Goal: Task Accomplishment & Management: Use online tool/utility

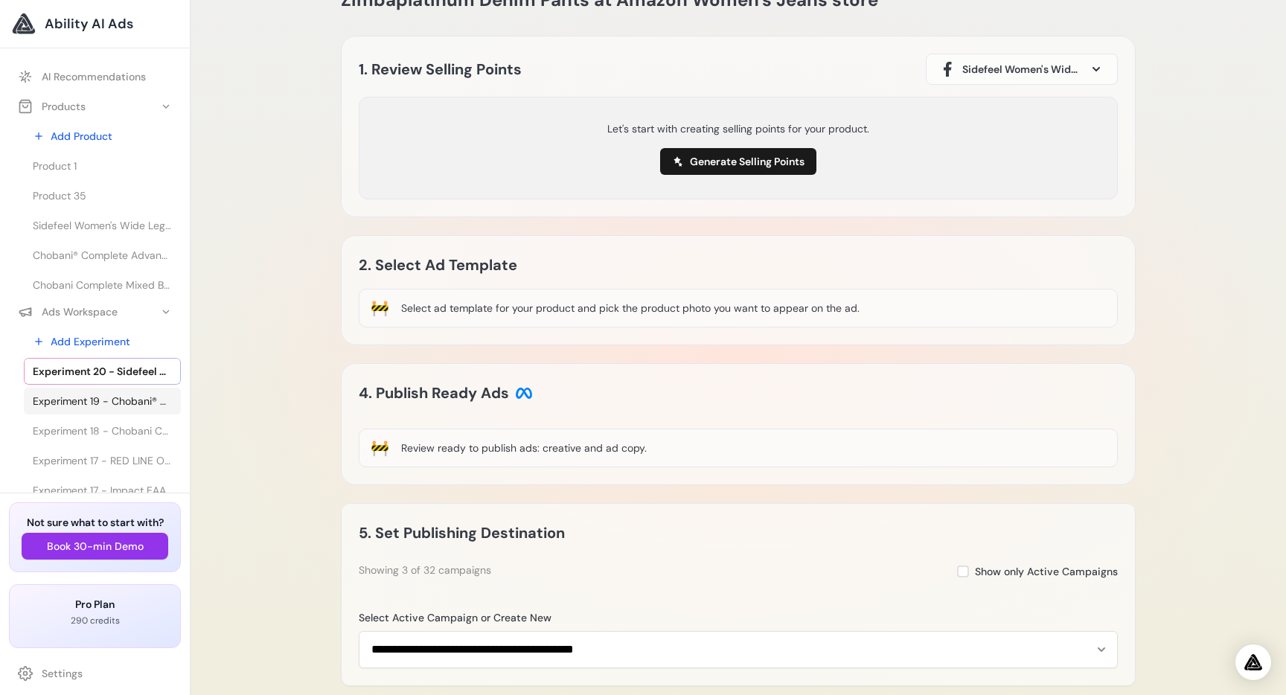
click at [102, 403] on span "Experiment 19 - Chobani® Complete Advanced Protein Greek Yogurt Drink - Sabor" at bounding box center [102, 401] width 139 height 15
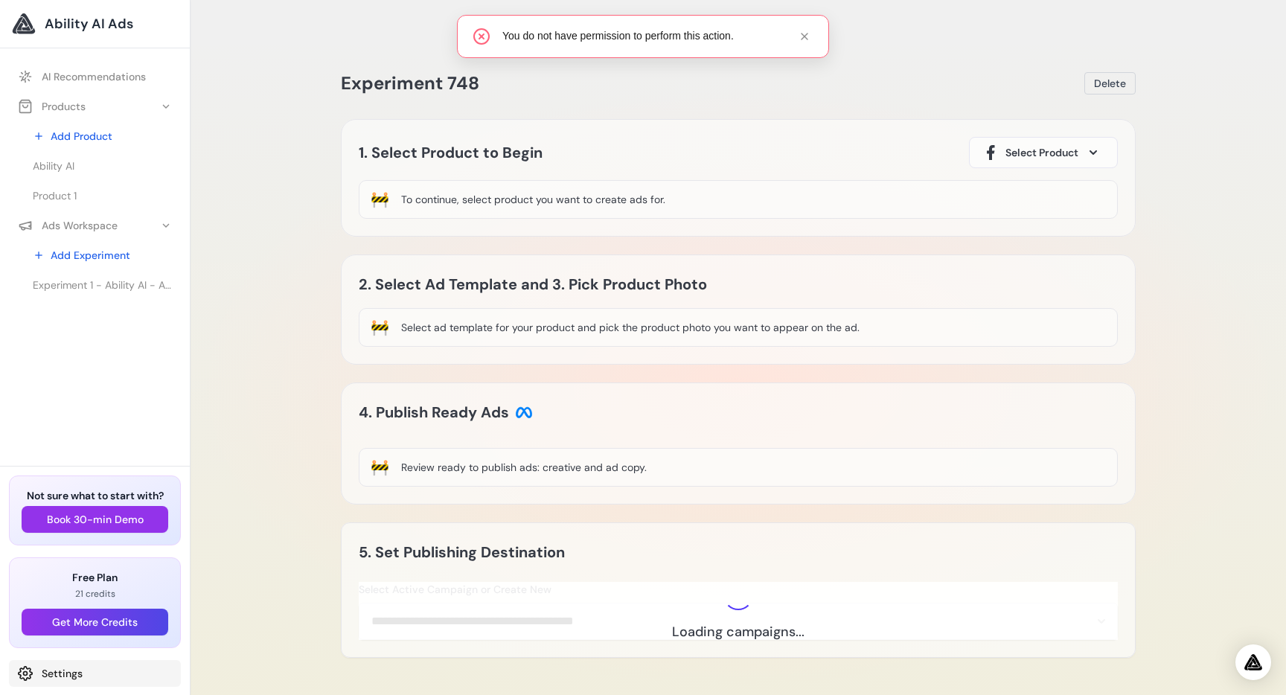
click at [59, 674] on link "Settings" at bounding box center [95, 673] width 172 height 27
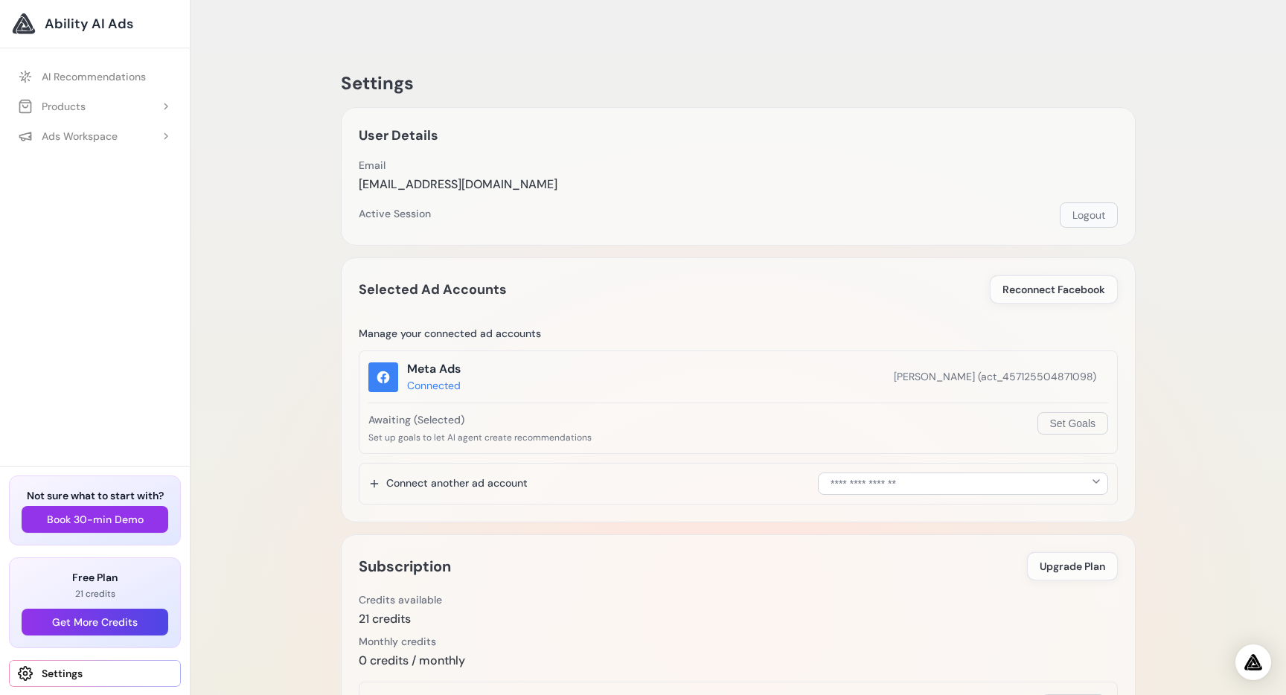
click at [1083, 202] on button "Logout" at bounding box center [1089, 214] width 58 height 25
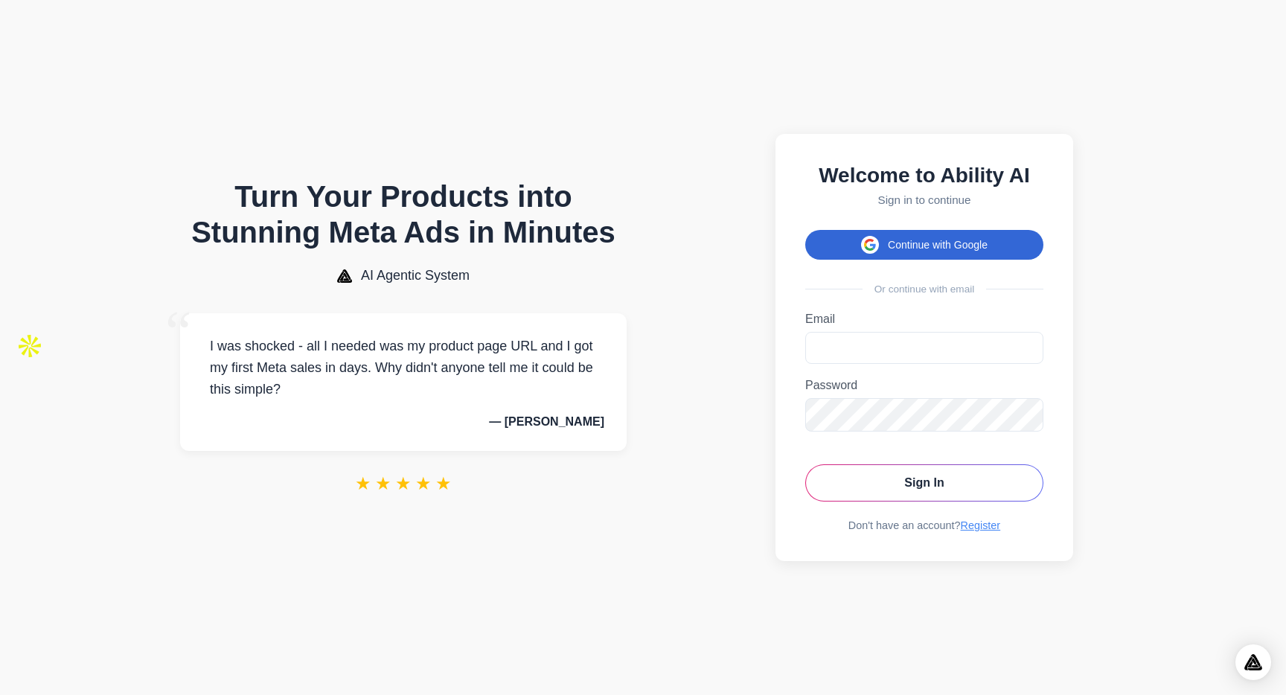
click at [903, 243] on button "Continue with Google" at bounding box center [924, 245] width 238 height 30
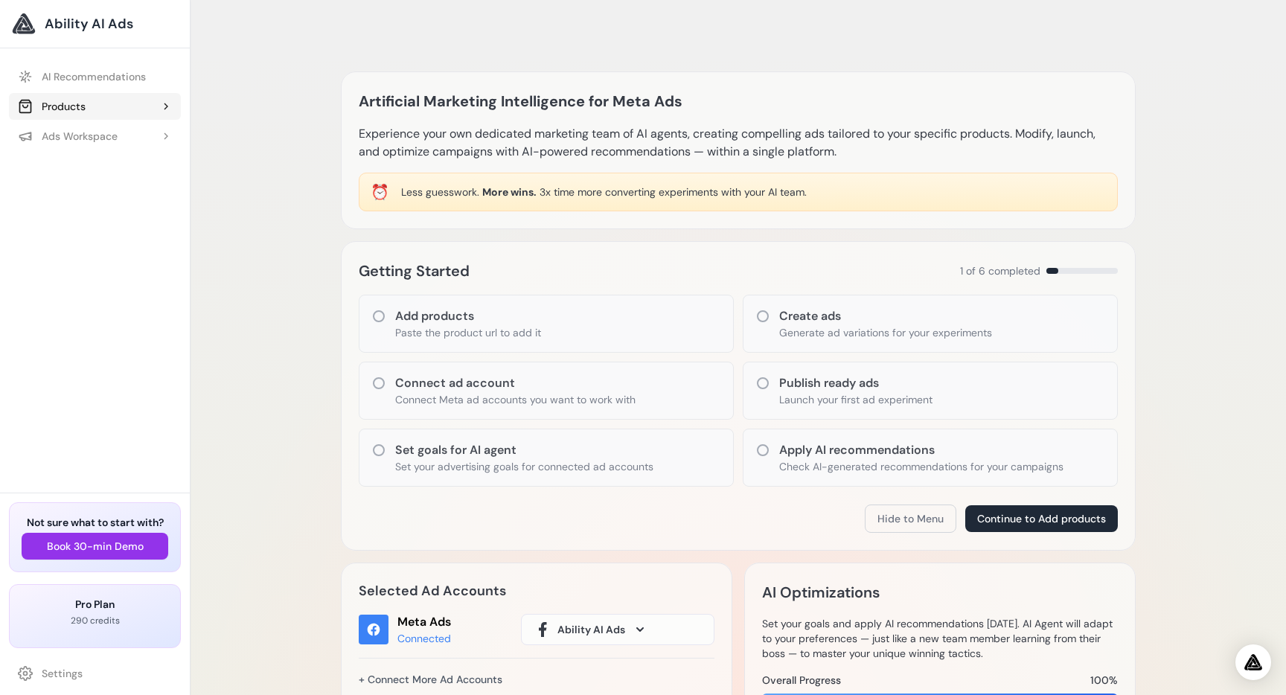
click at [86, 102] on button "Products" at bounding box center [95, 106] width 172 height 27
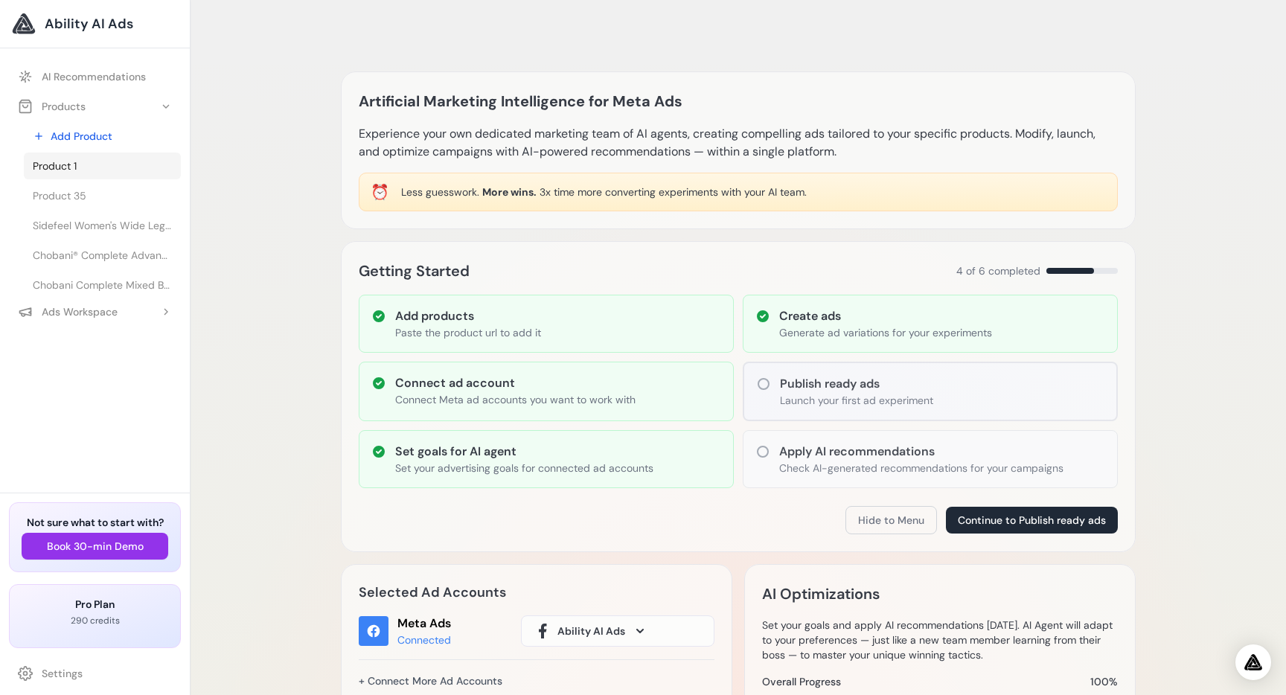
click at [115, 172] on link "Product 1" at bounding box center [102, 166] width 157 height 27
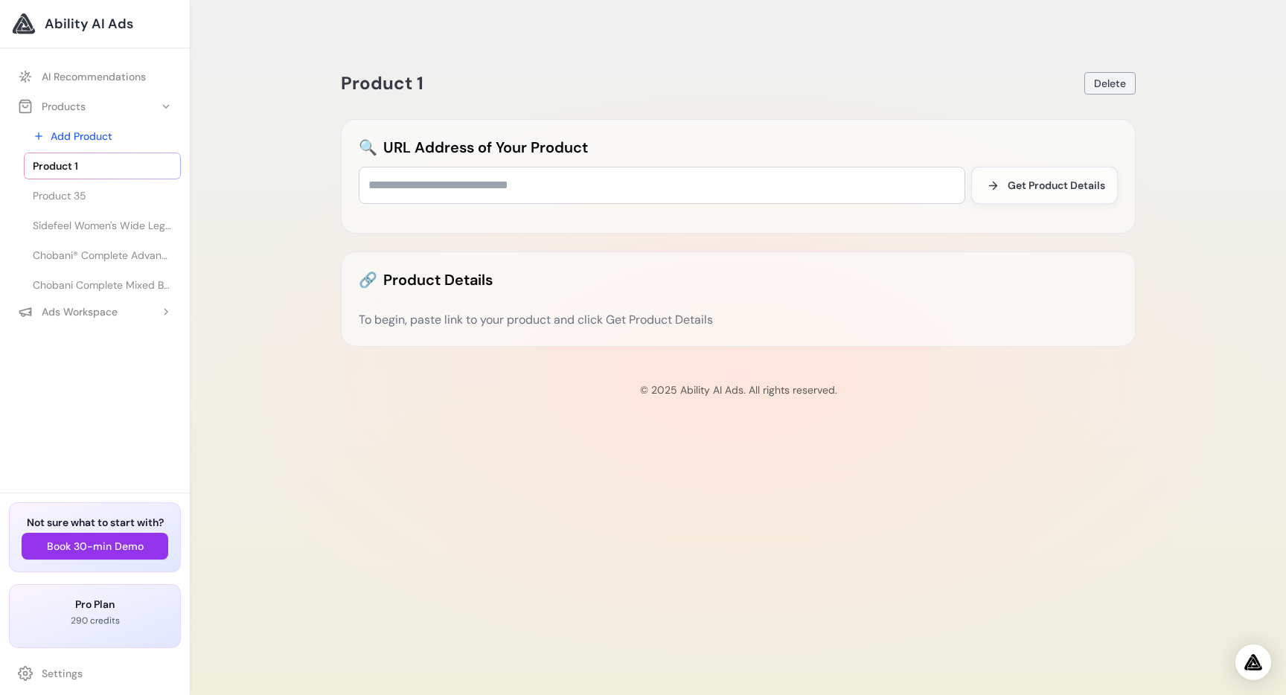
click at [1122, 72] on button "Delete" at bounding box center [1109, 83] width 51 height 22
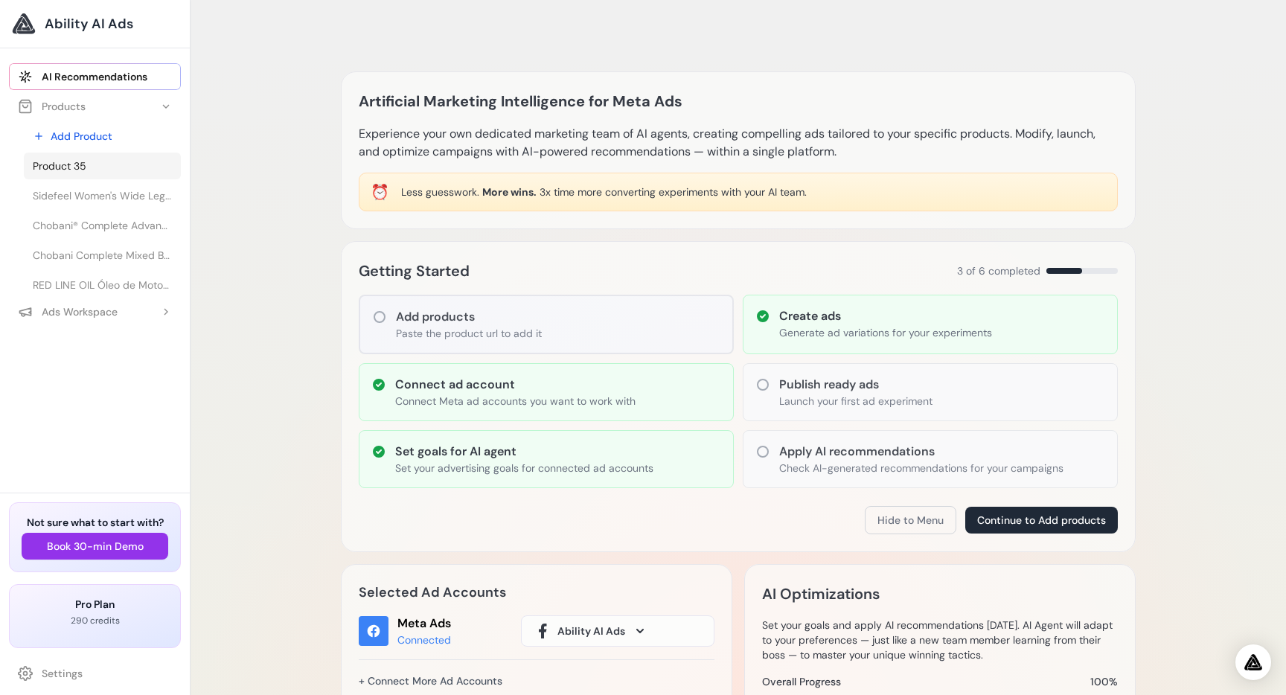
click at [86, 169] on span "Product 35" at bounding box center [60, 166] width 54 height 15
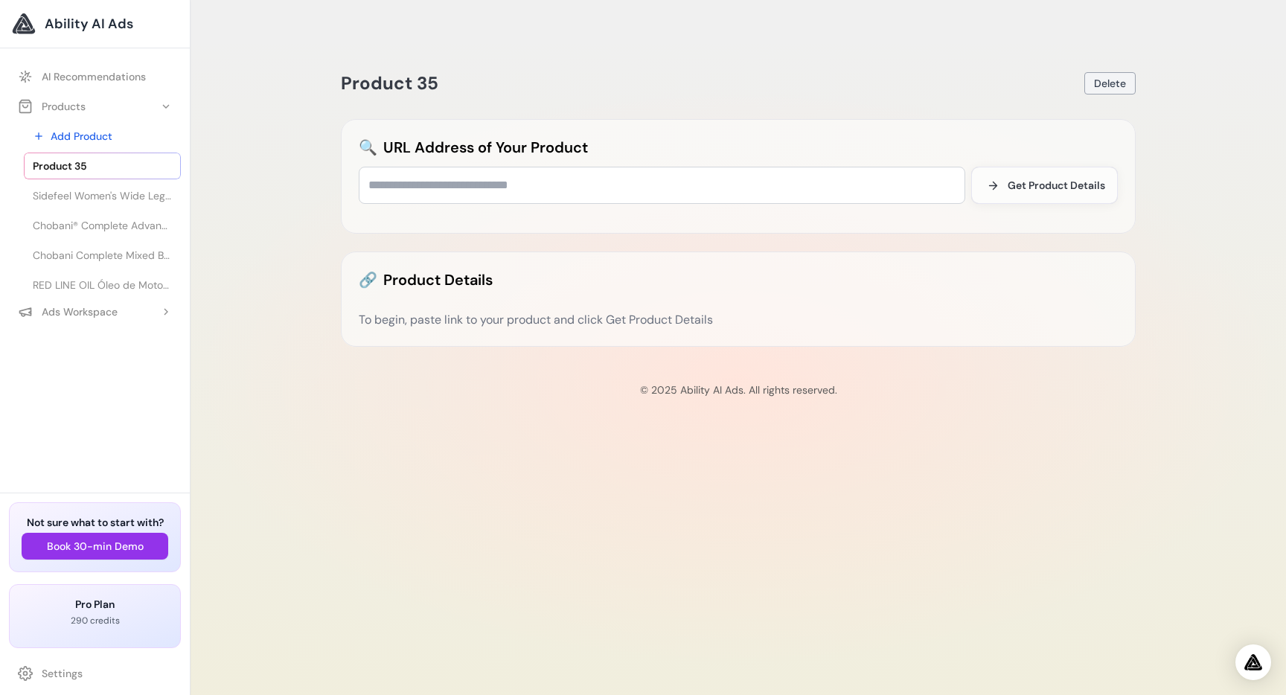
click at [1111, 76] on span "Delete" at bounding box center [1110, 83] width 32 height 15
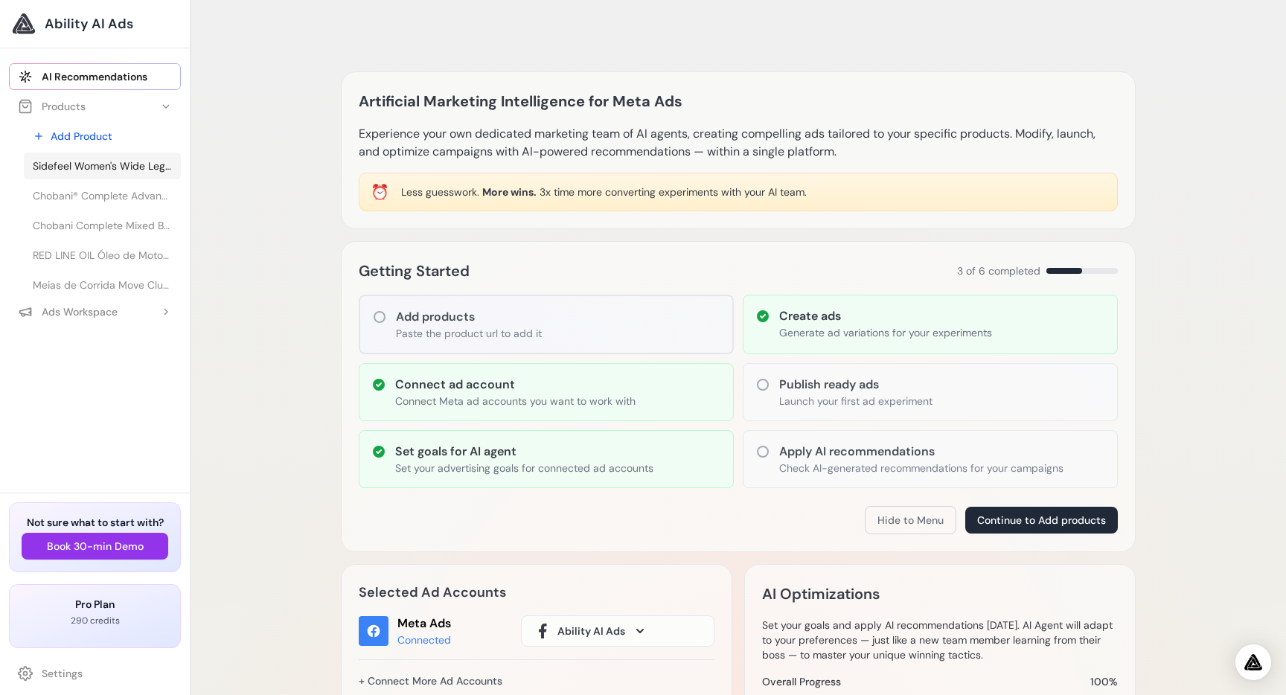
click at [147, 167] on span "Sidefeel Women's Wide Leg Jeans High Waisted Strechy Raw Hem Zimbaplatinum Deni…" at bounding box center [102, 166] width 139 height 15
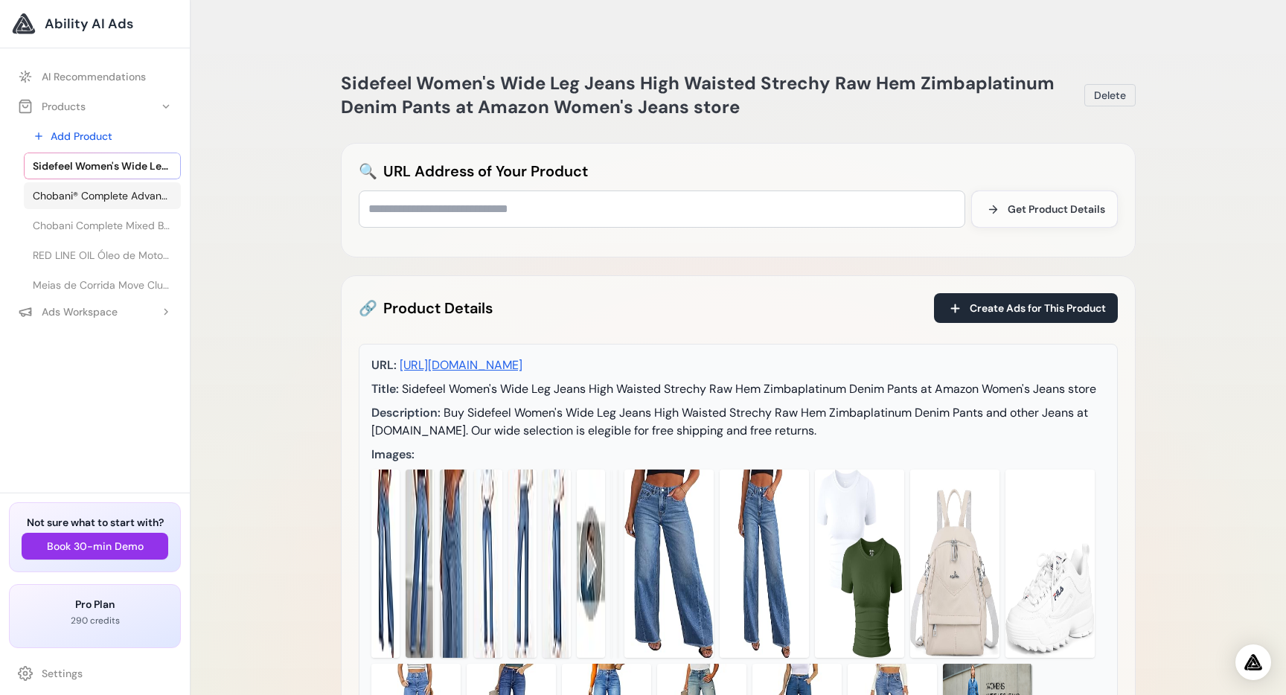
click at [114, 197] on span "Chobani® Complete Advanced Protein Greek Yogurt Drink - Sabor" at bounding box center [102, 195] width 139 height 15
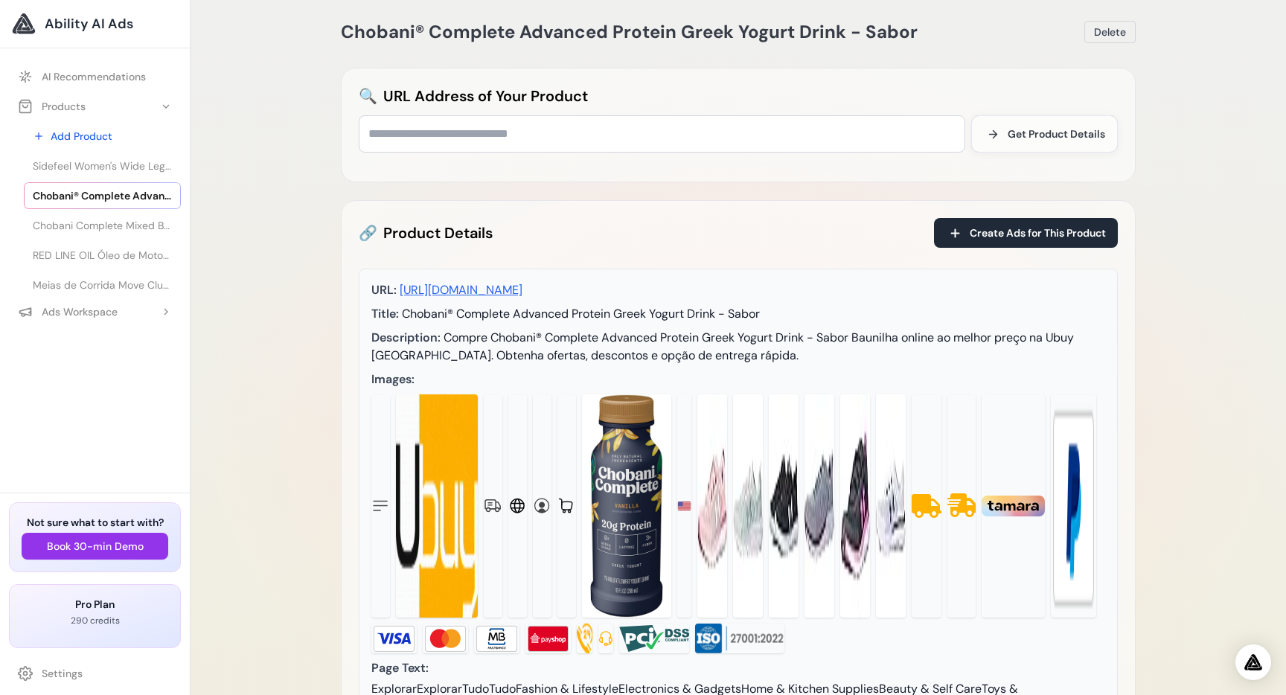
scroll to position [49, 0]
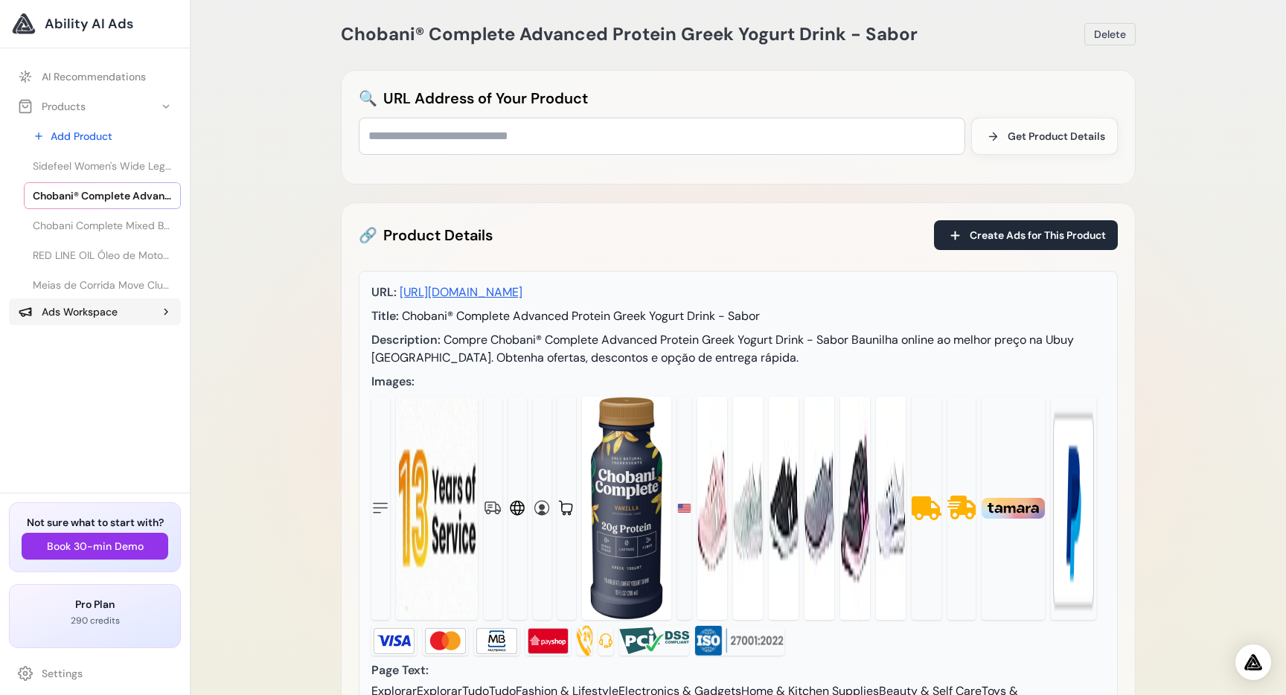
click at [92, 316] on div "Ads Workspace" at bounding box center [68, 311] width 100 height 15
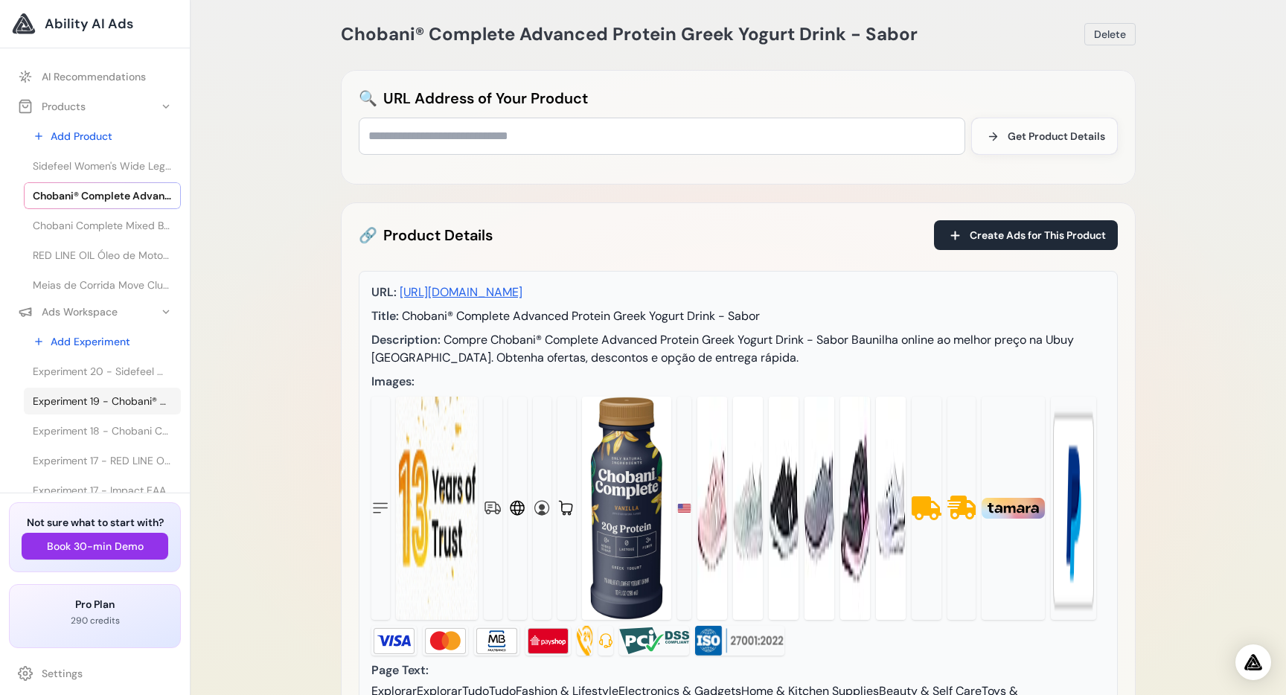
click at [133, 401] on span "Experiment 19 - Chobani® Complete Advanced Protein Greek Yogurt Drink - Sabor" at bounding box center [102, 401] width 139 height 15
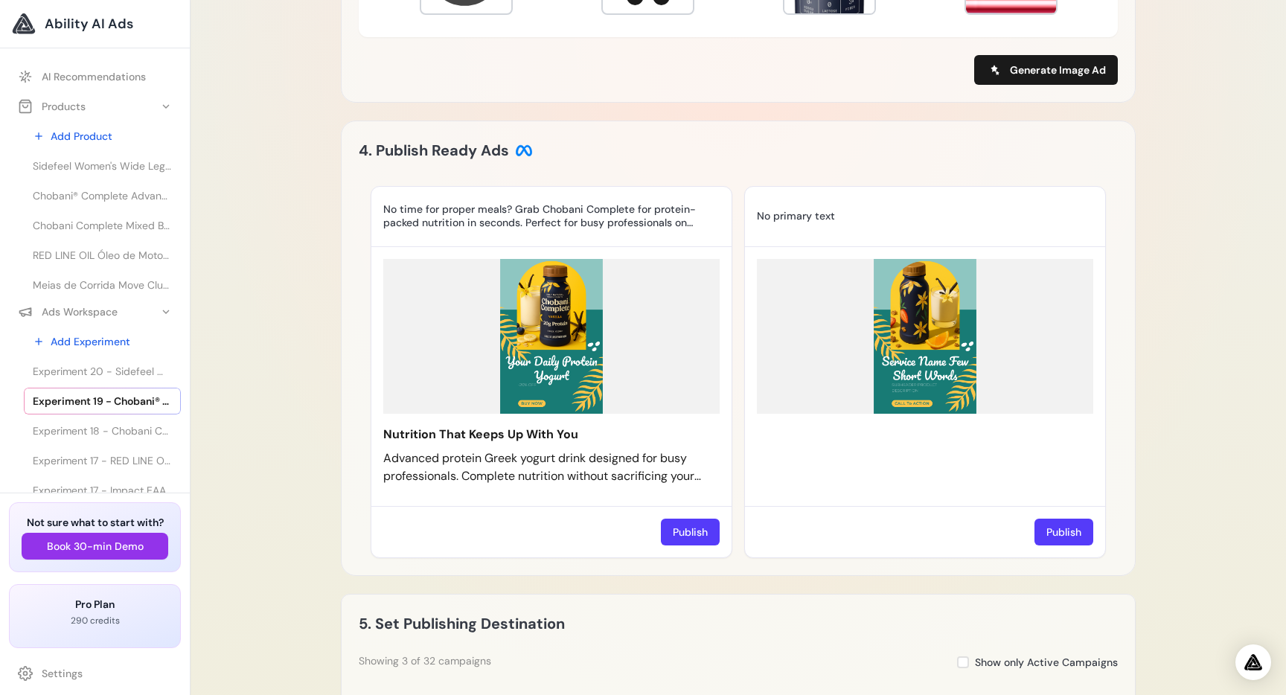
scroll to position [1139, 0]
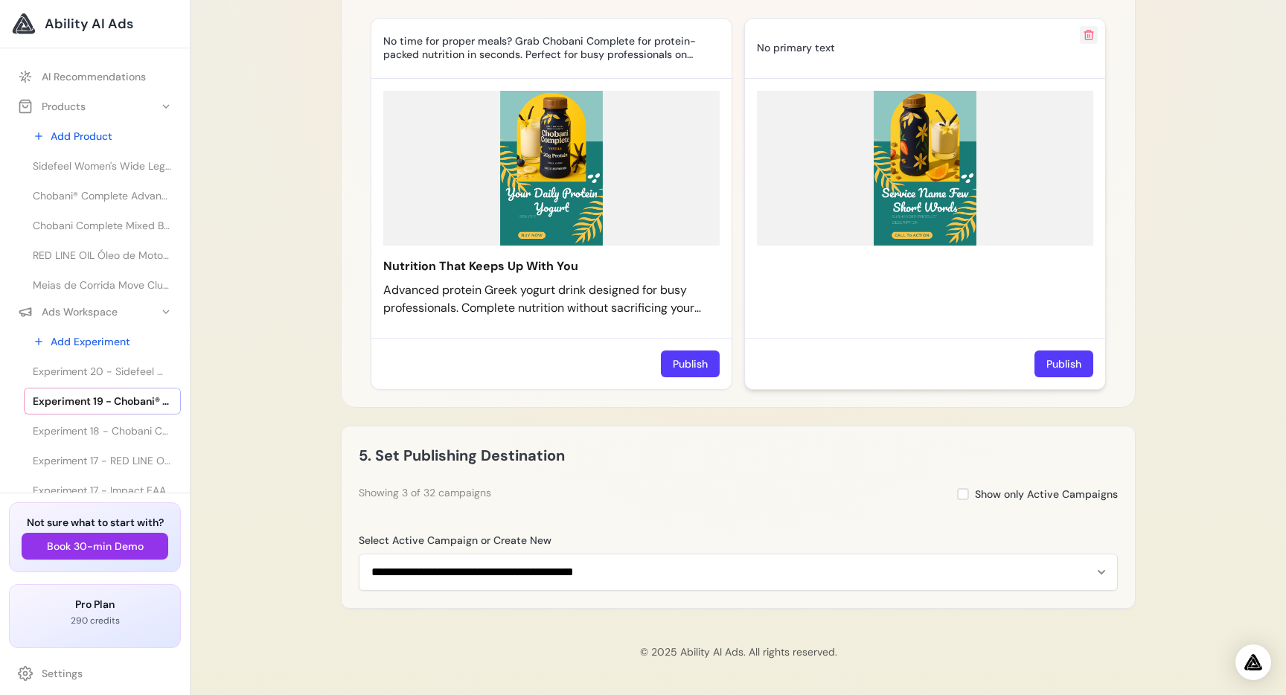
click at [1088, 41] on icon at bounding box center [1089, 35] width 12 height 12
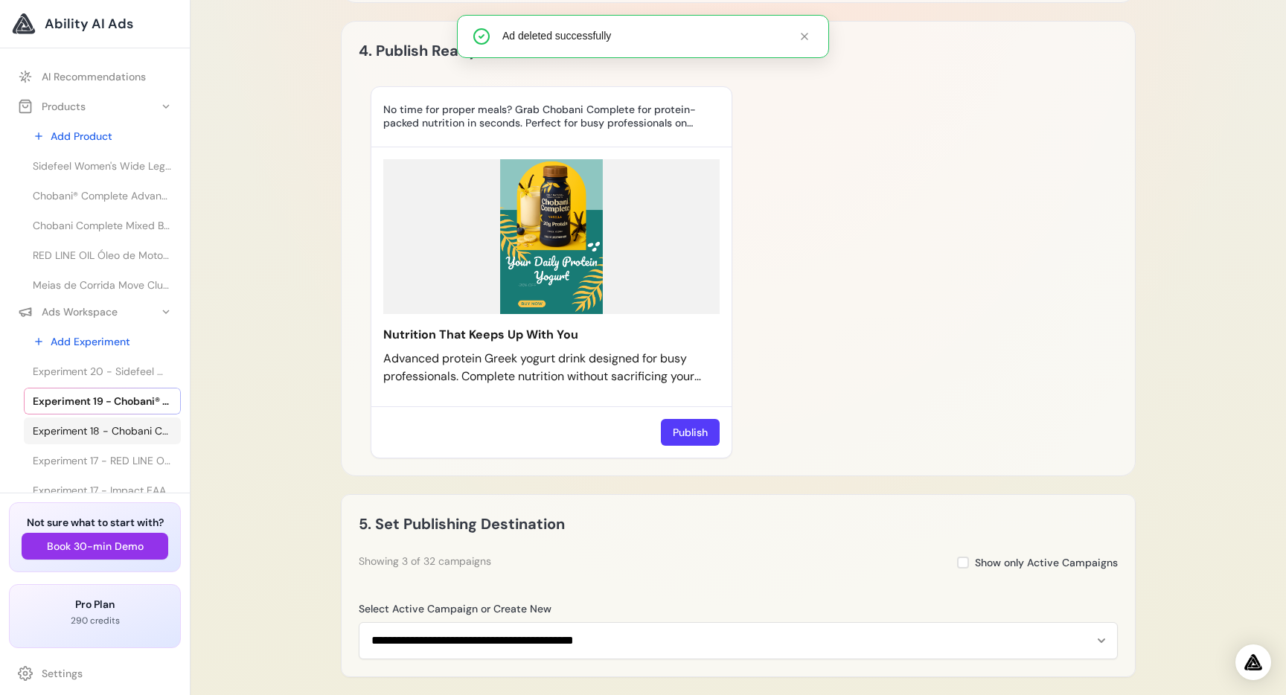
click at [110, 436] on span "Experiment 18 - Chobani Complete Mixed Berry Vanilla Protein Greek Yogurt Drink…" at bounding box center [102, 430] width 139 height 15
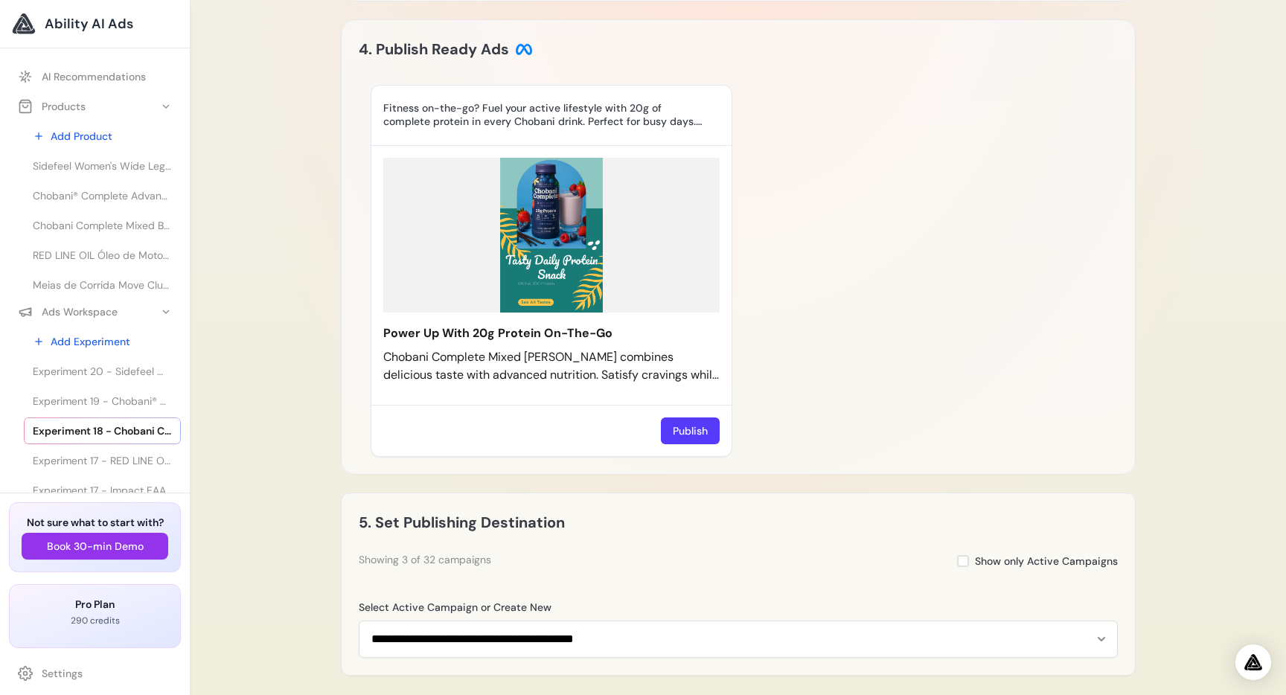
scroll to position [1154, 0]
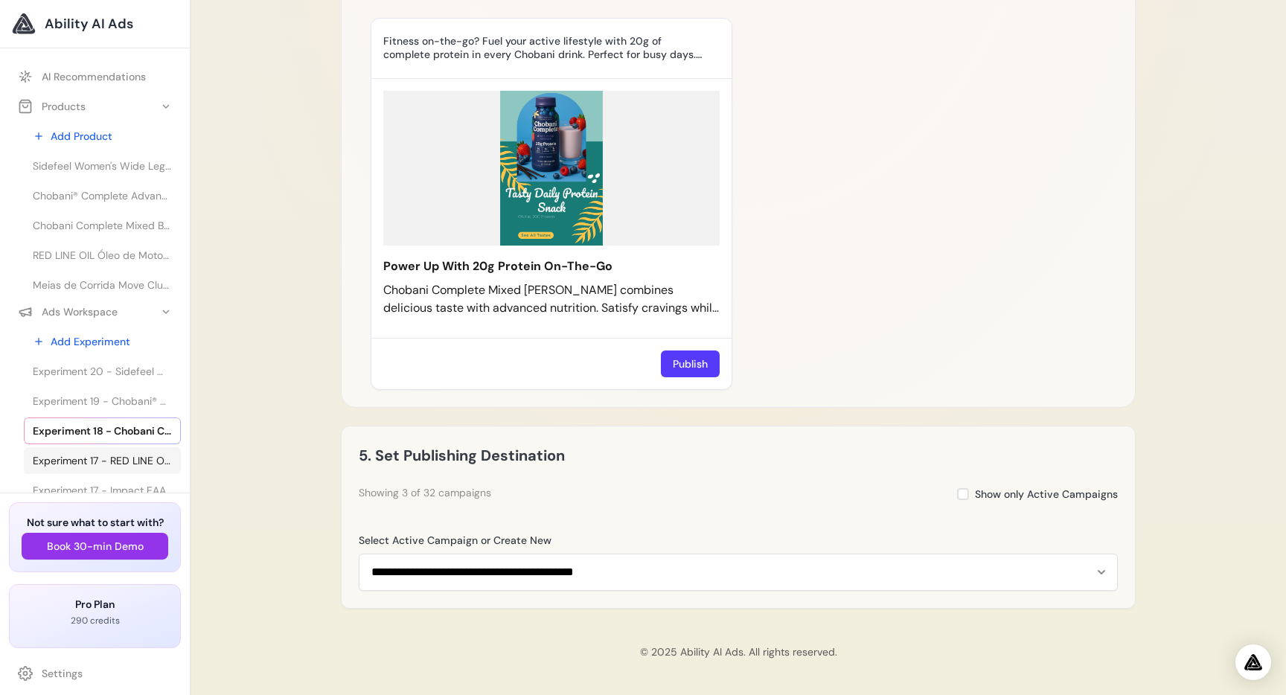
click at [117, 466] on span "Experiment 17 - RED LINE OIL Óleo de Motor 5W30 API SN+ PROFESSIONAL-SERIES - 0…" at bounding box center [102, 460] width 139 height 15
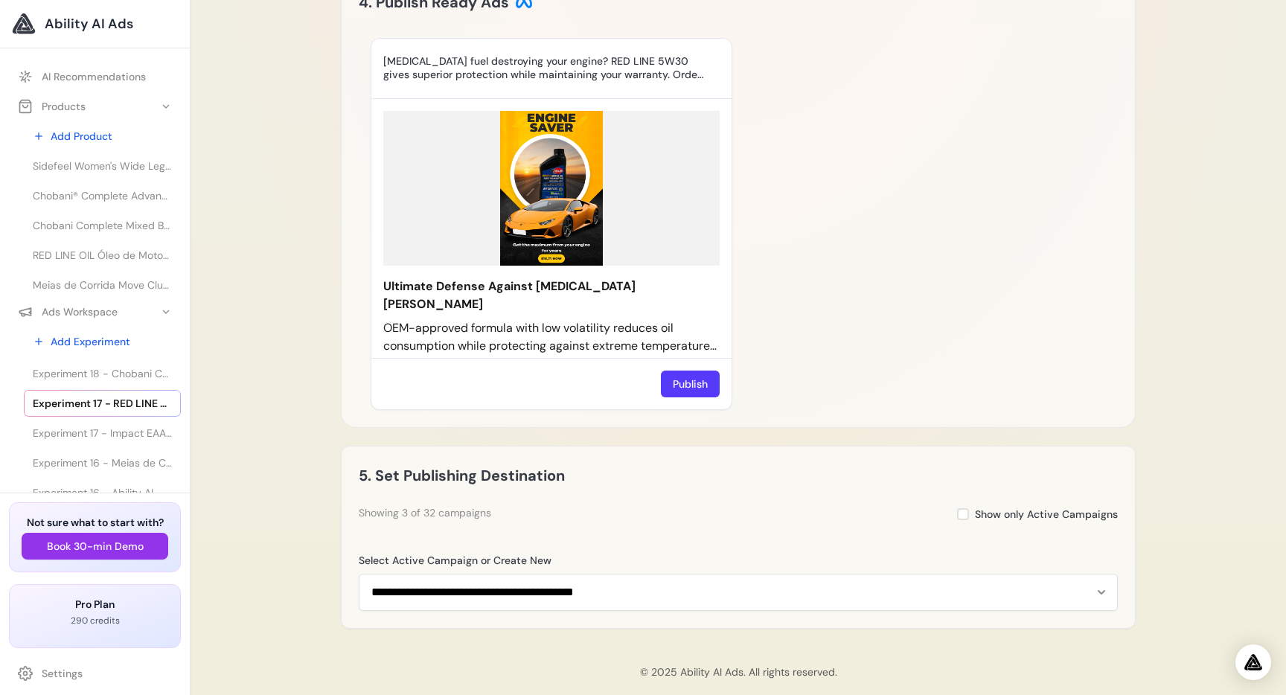
scroll to position [56, 0]
click at [714, 342] on icon at bounding box center [713, 337] width 9 height 9
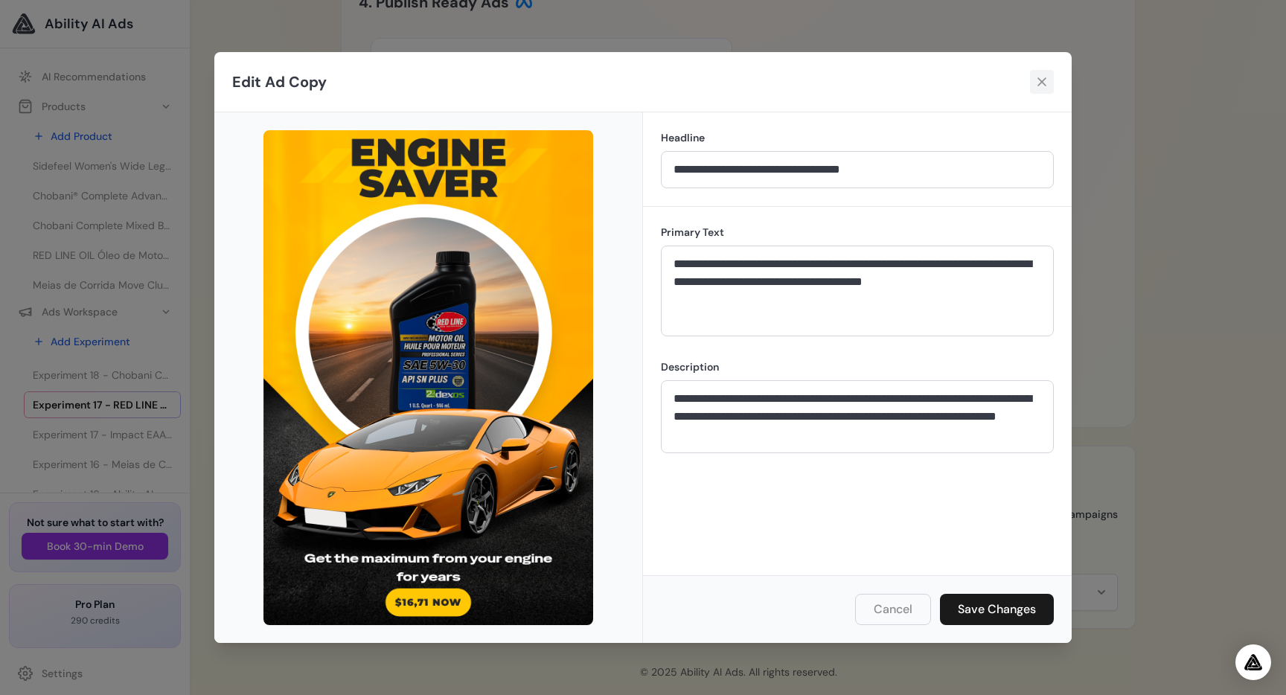
click at [1032, 83] on button at bounding box center [1042, 82] width 24 height 24
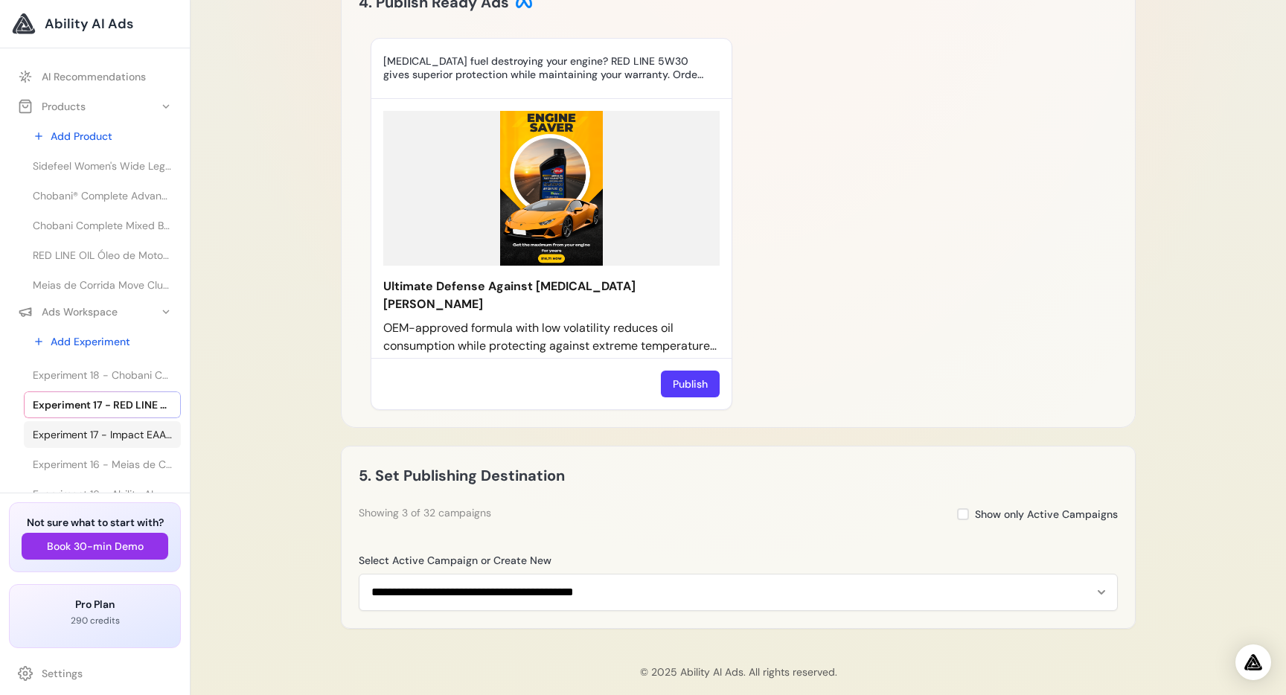
click at [113, 427] on span "Experiment 17 - Impact EAA Tablets | MYPROTEIN™" at bounding box center [102, 434] width 139 height 15
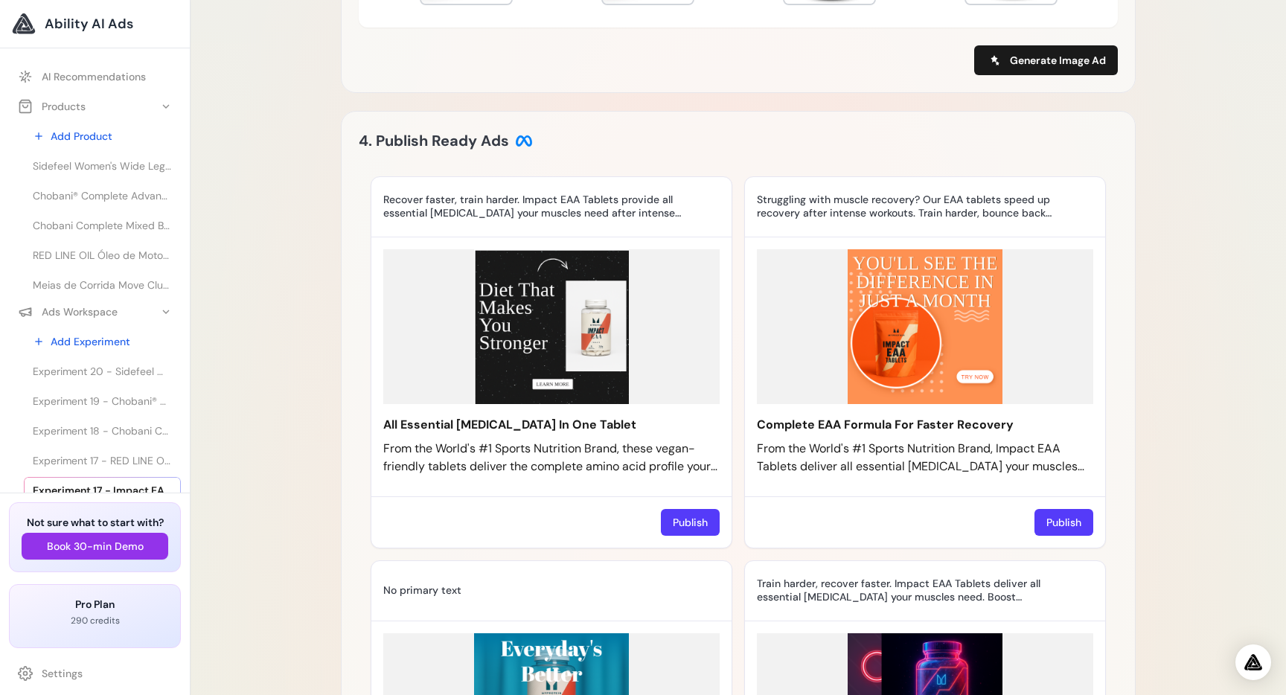
scroll to position [1126, 0]
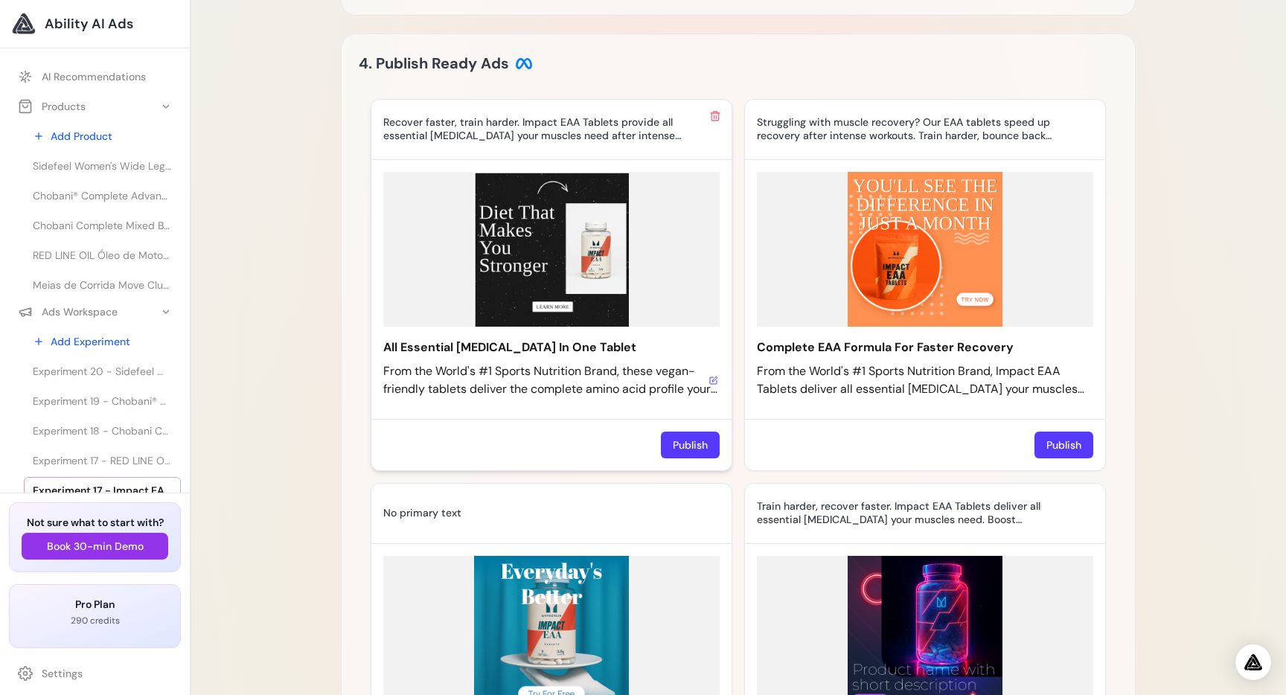
click at [709, 376] on icon at bounding box center [713, 380] width 9 height 9
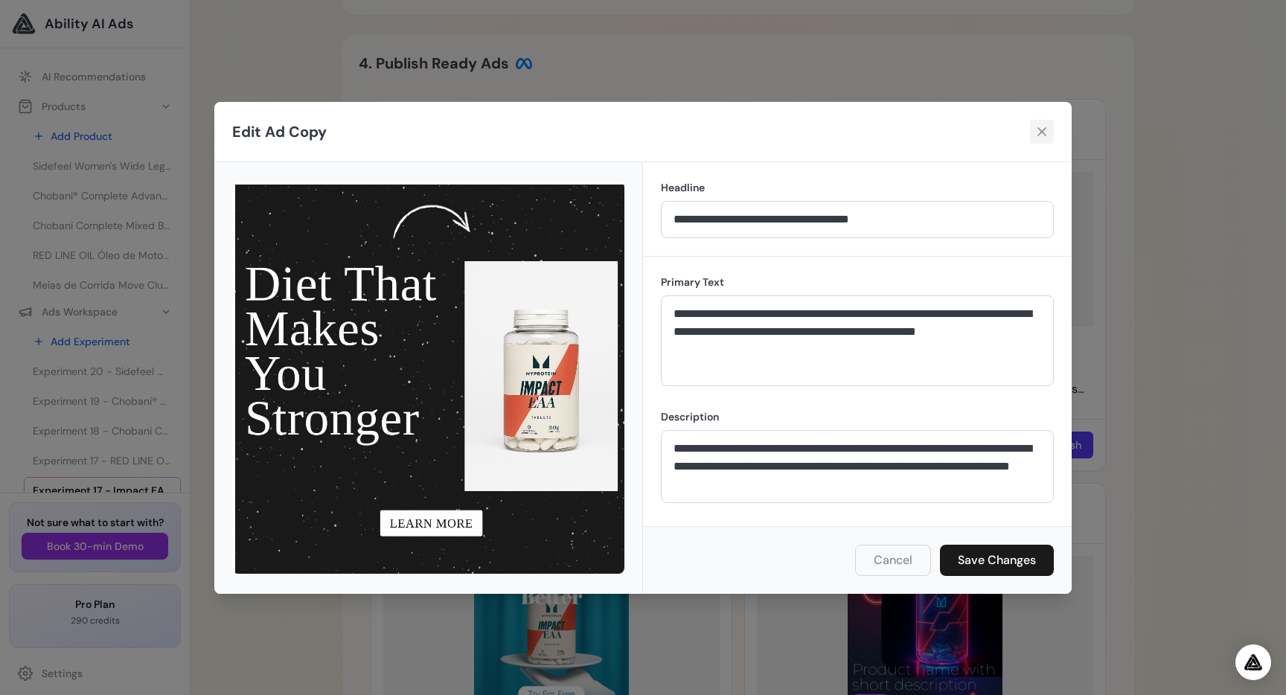
click at [1041, 135] on icon at bounding box center [1041, 131] width 15 height 15
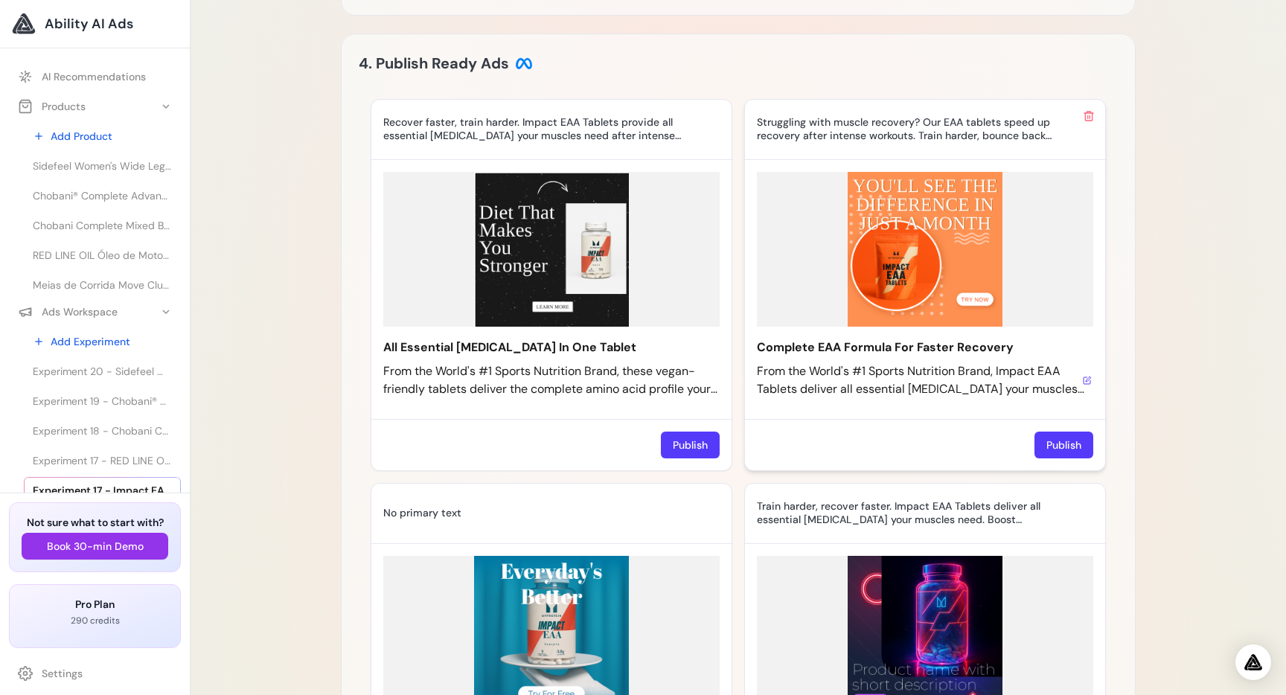
click at [1084, 376] on icon at bounding box center [1087, 380] width 9 height 9
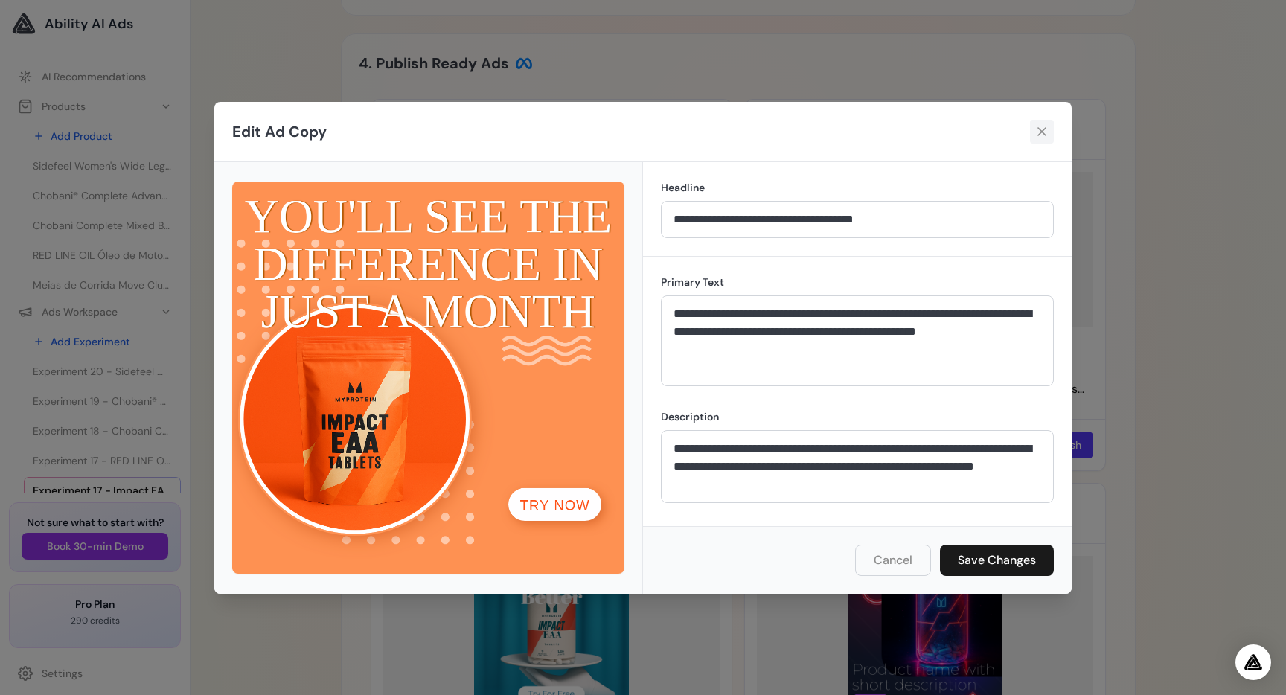
click at [1032, 134] on button at bounding box center [1042, 132] width 24 height 24
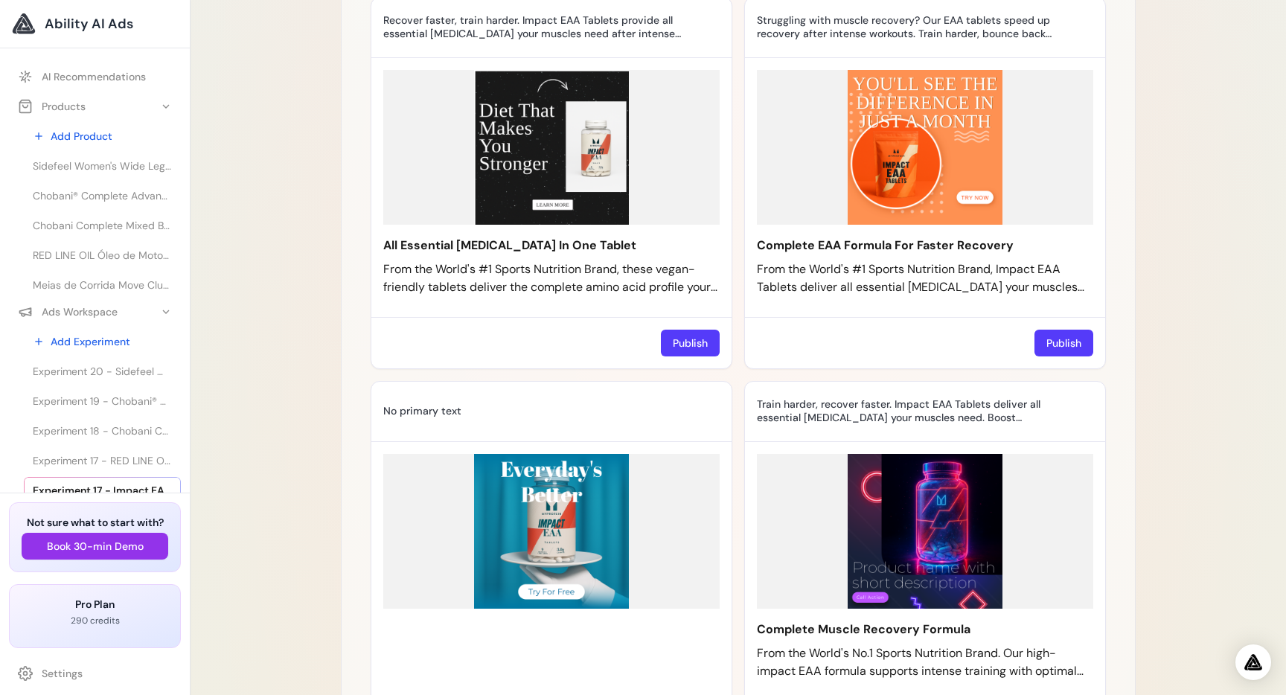
scroll to position [1292, 0]
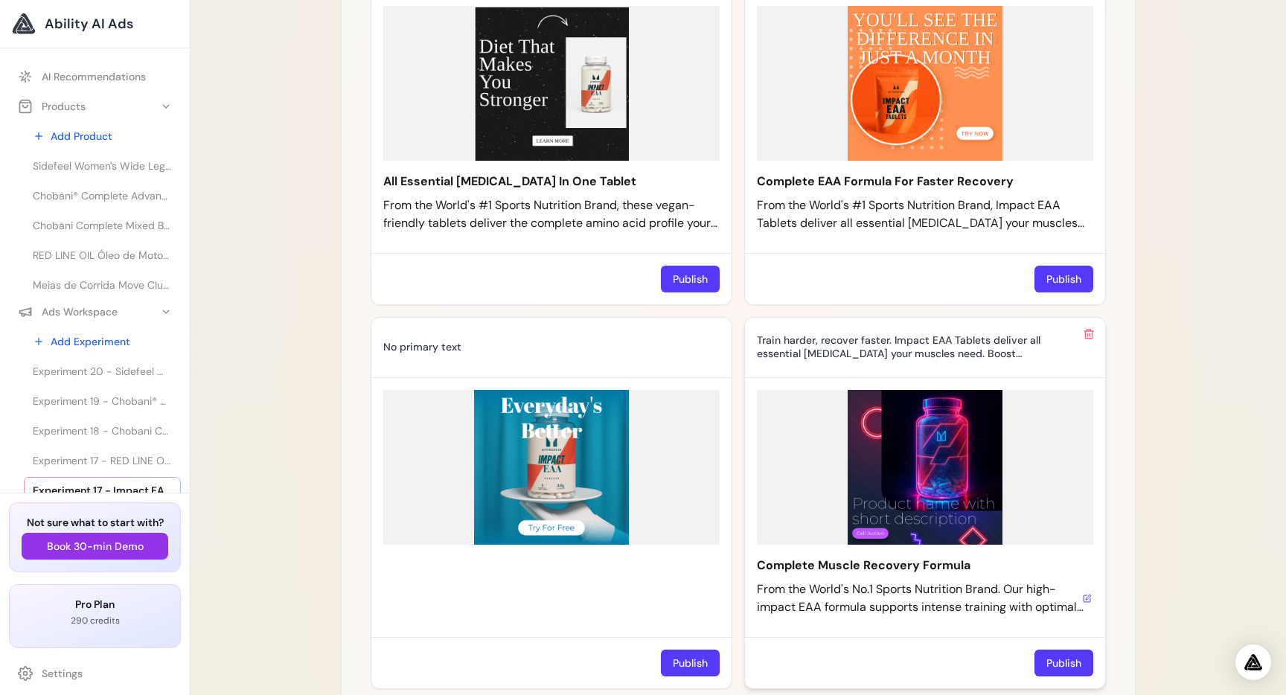
click at [1083, 592] on button at bounding box center [1087, 598] width 12 height 12
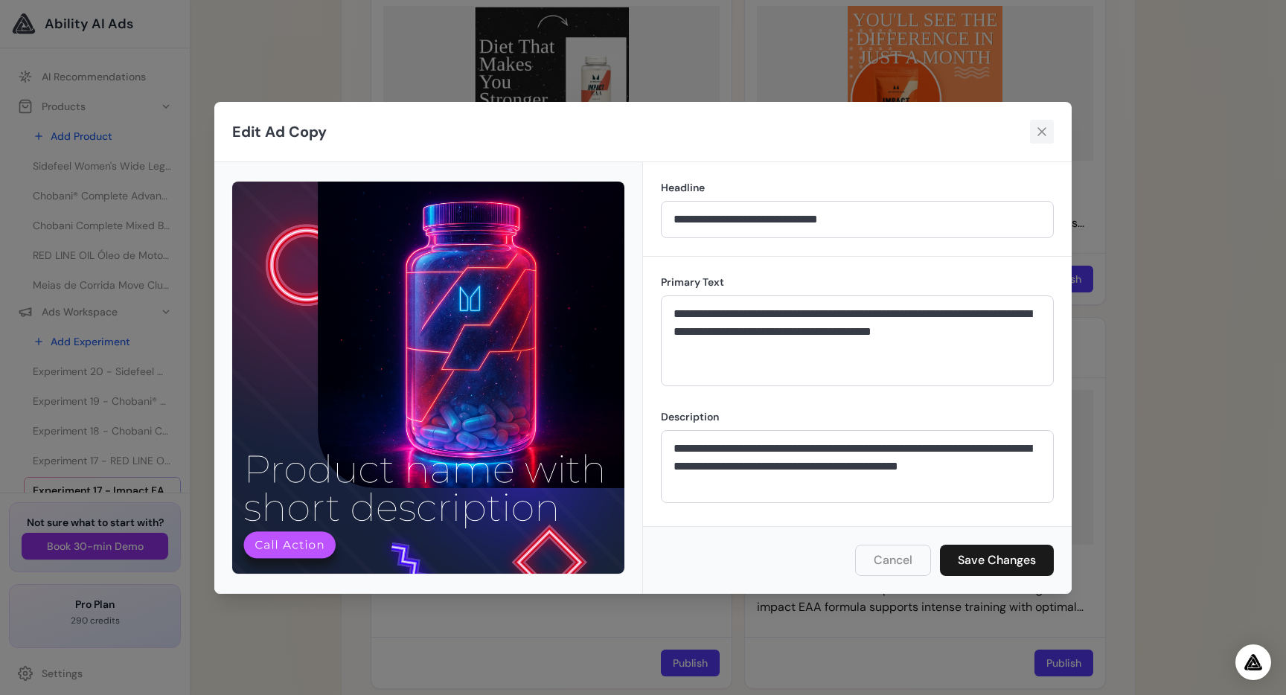
click at [1040, 137] on icon at bounding box center [1041, 131] width 15 height 15
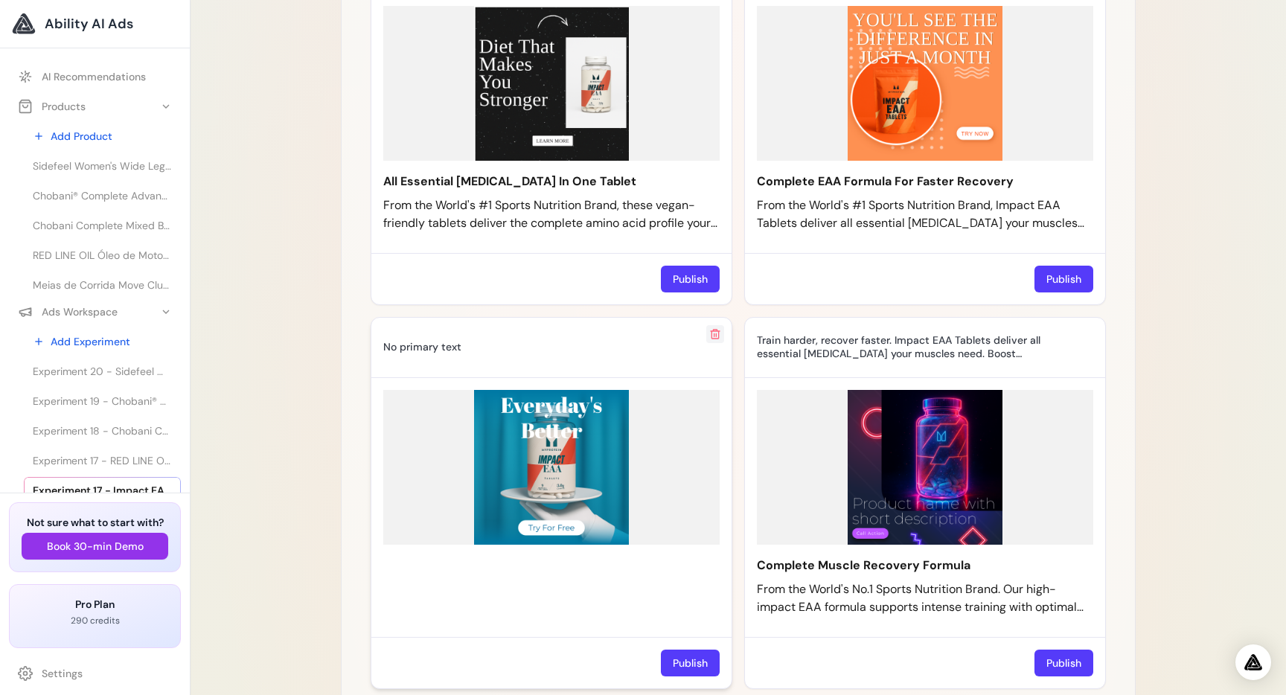
click at [713, 328] on icon at bounding box center [715, 334] width 12 height 12
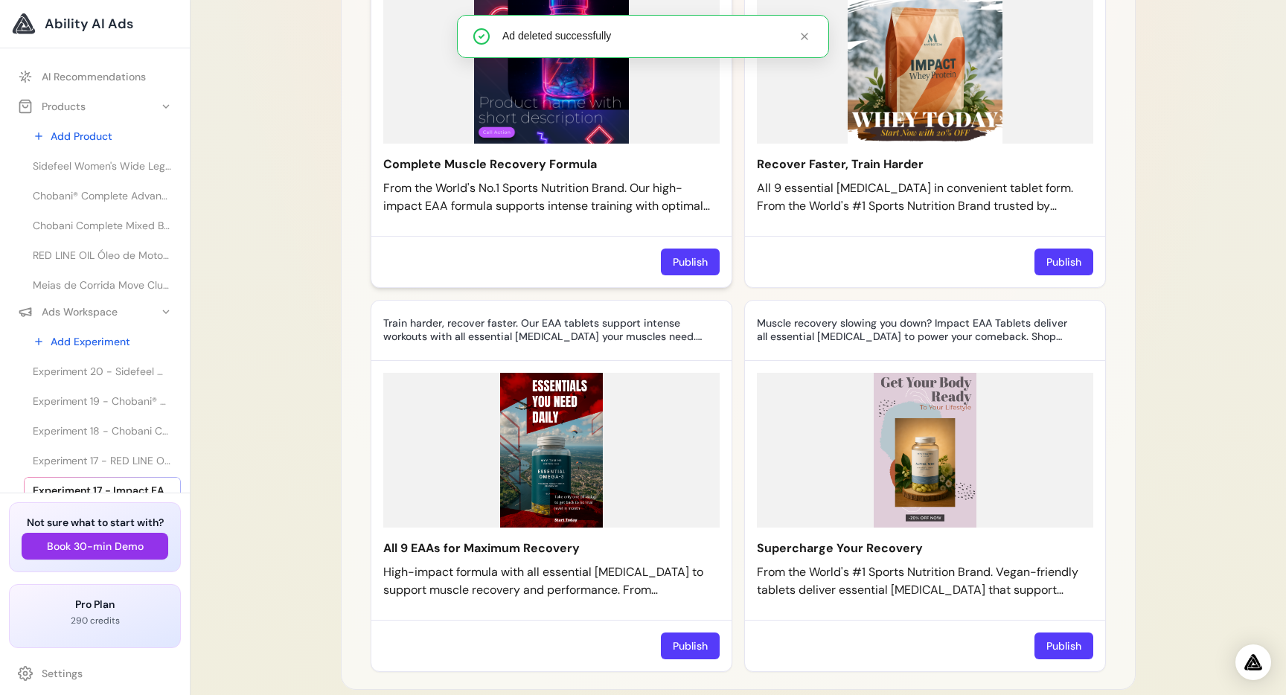
scroll to position [1726, 0]
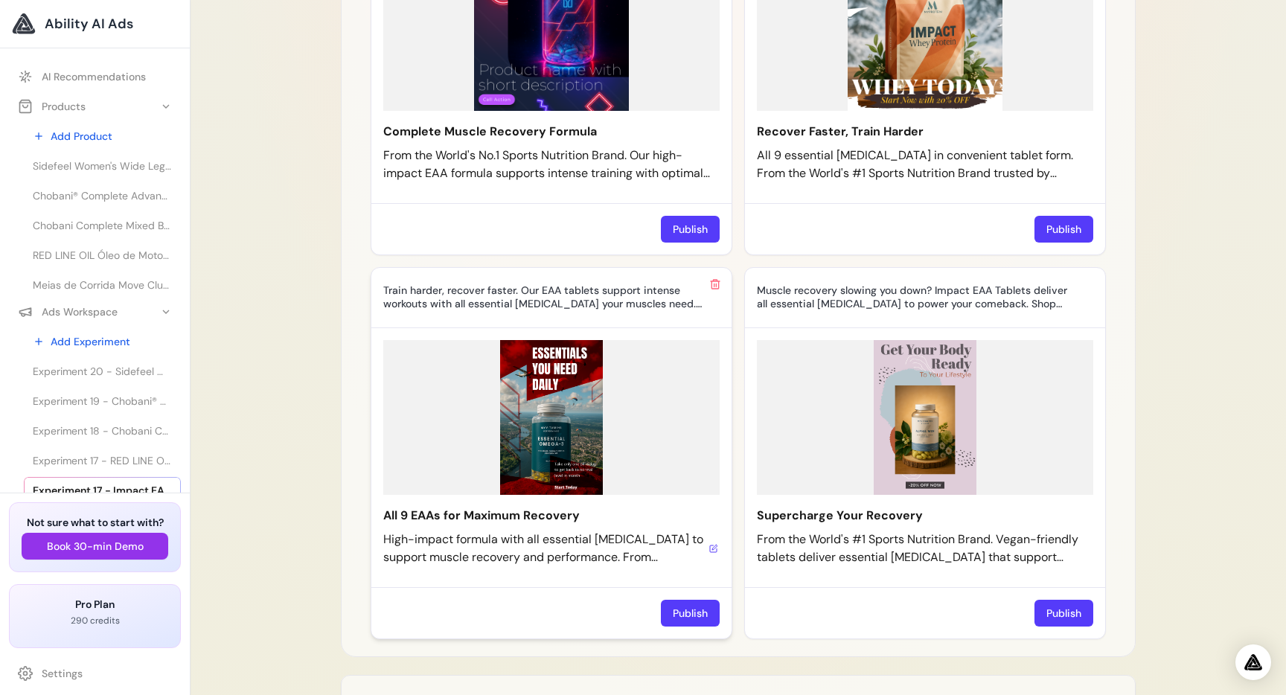
click at [711, 544] on icon at bounding box center [713, 548] width 9 height 9
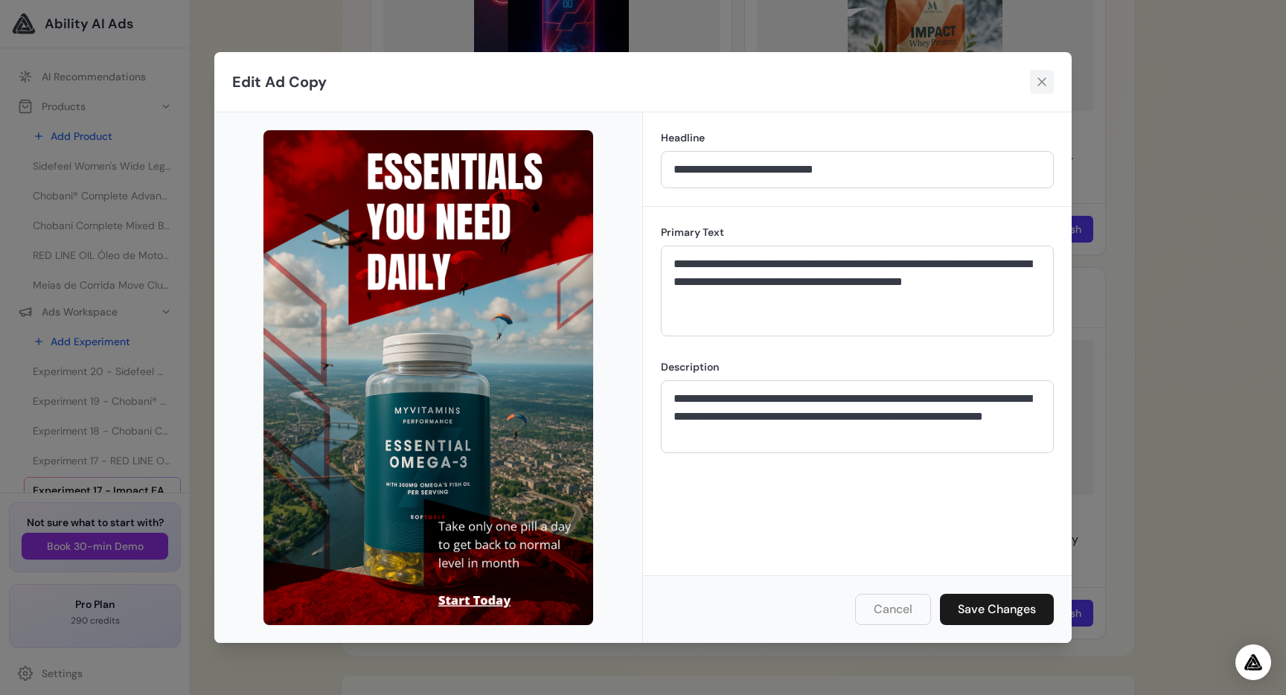
click at [1046, 78] on icon at bounding box center [1041, 81] width 15 height 15
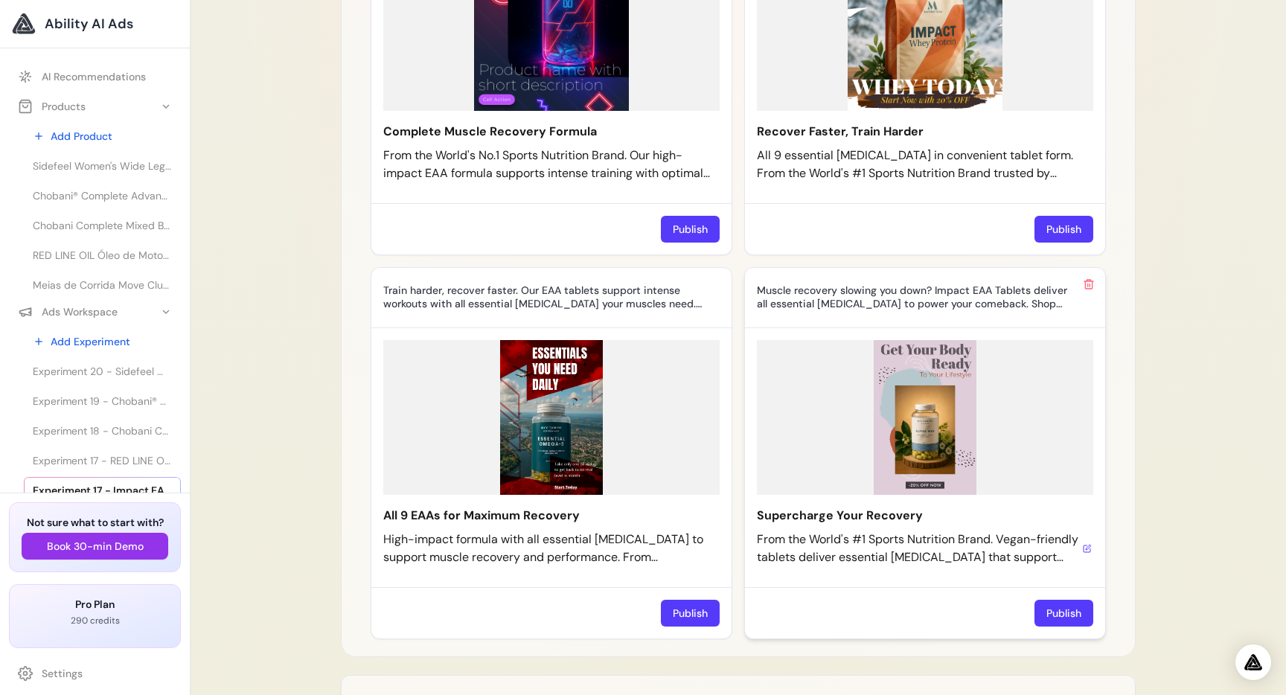
click at [1083, 544] on icon at bounding box center [1087, 548] width 9 height 9
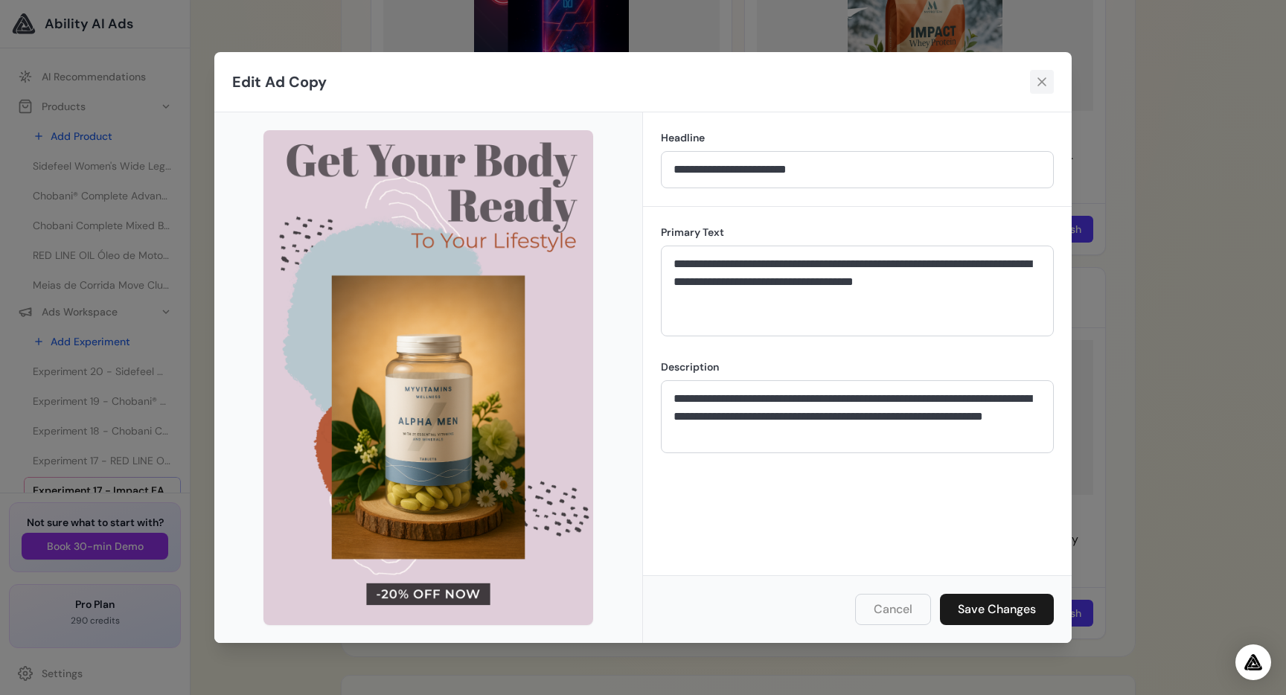
click at [1041, 88] on icon at bounding box center [1041, 81] width 15 height 15
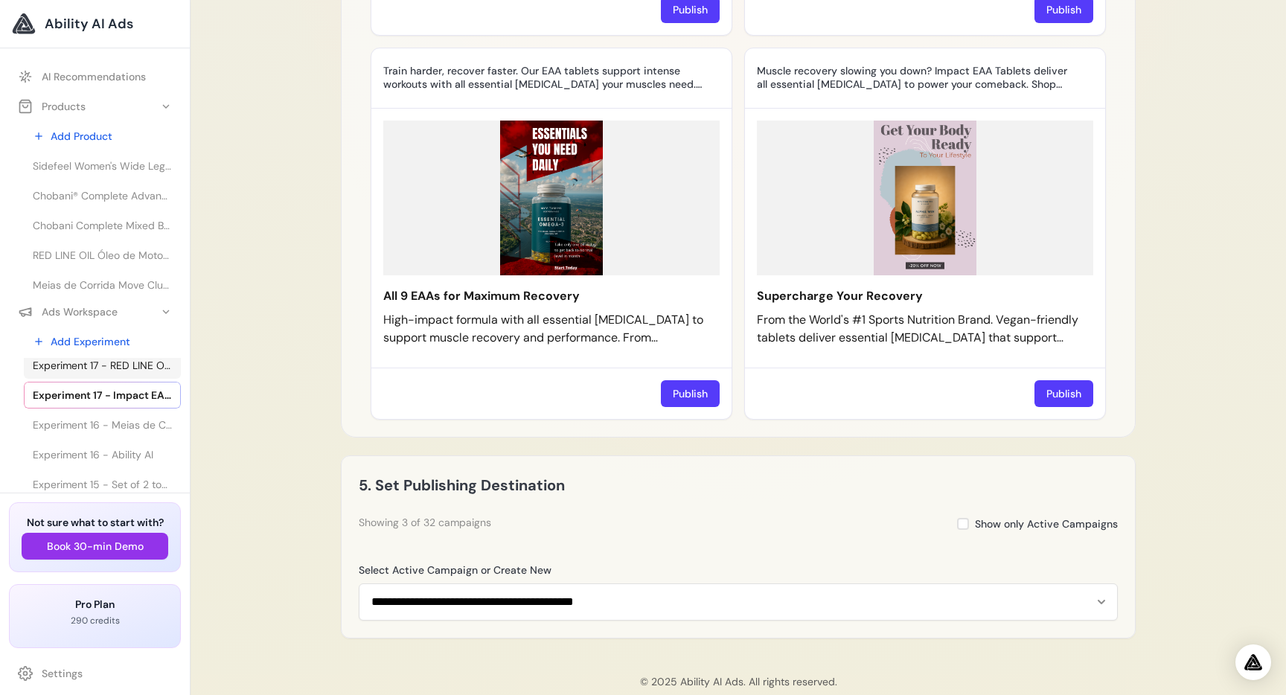
scroll to position [91, 0]
click at [121, 428] on span "Experiment 16 - Meias de Corrida Move Club da MP (1 un.) - Laranja | MYPROTEIN™" at bounding box center [102, 429] width 139 height 15
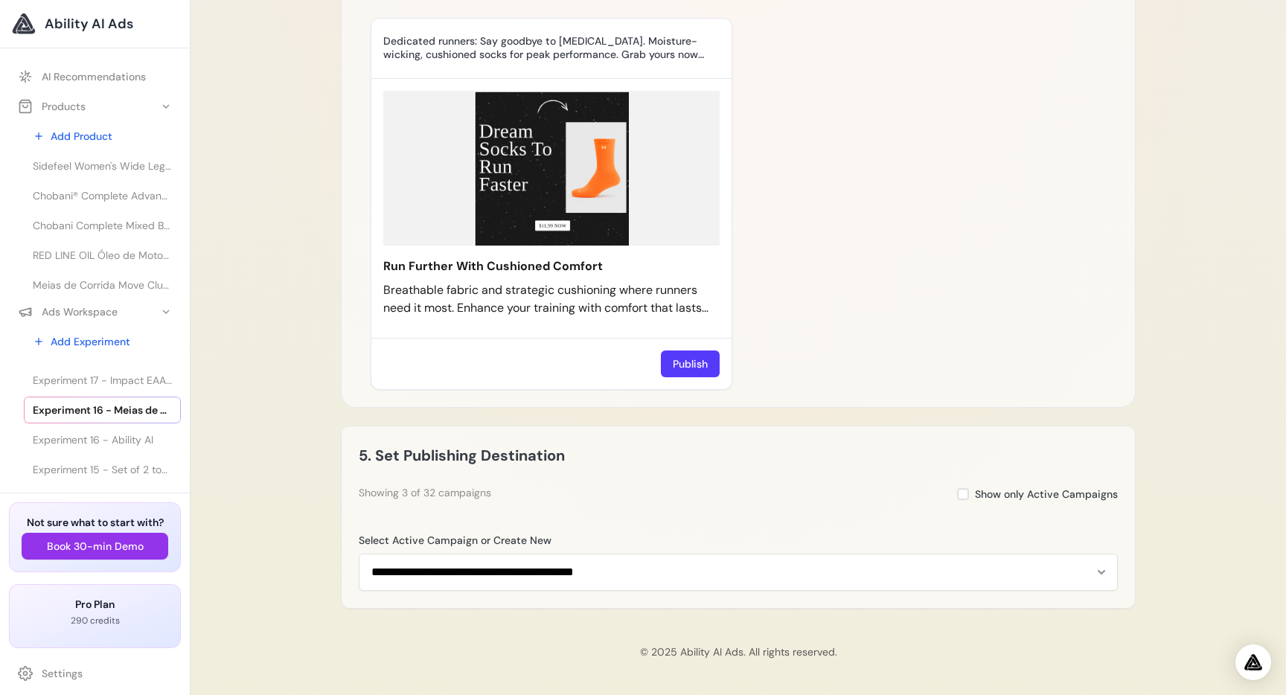
scroll to position [113, 0]
click at [97, 440] on span "Experiment 16 - Ability AI" at bounding box center [93, 436] width 121 height 15
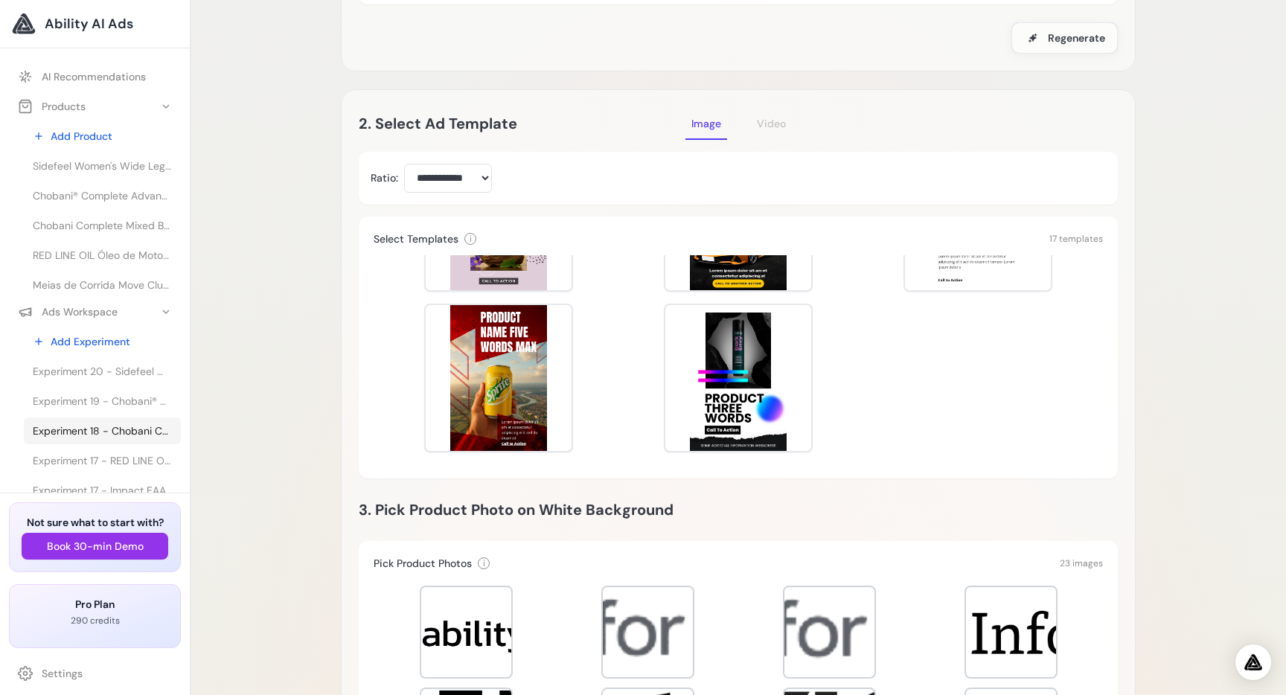
scroll to position [249, 0]
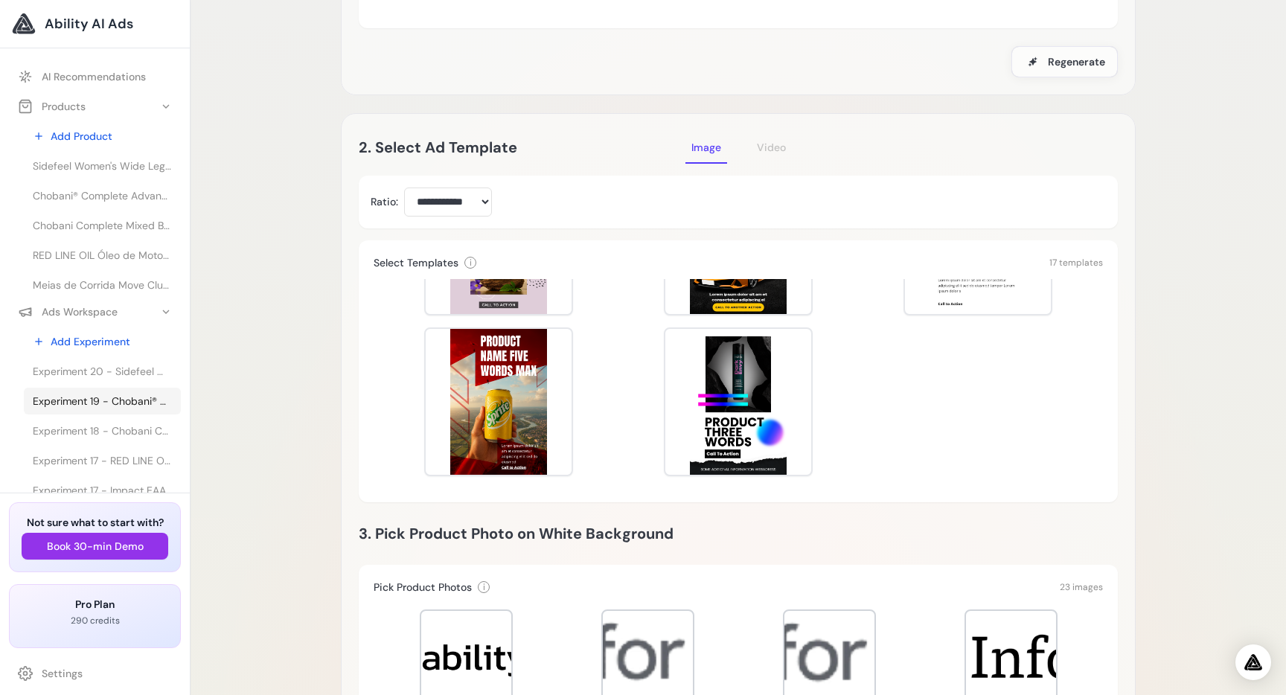
click at [115, 406] on span "Experiment 19 - Chobani® Complete Advanced Protein Greek Yogurt Drink - Sabor" at bounding box center [102, 401] width 139 height 15
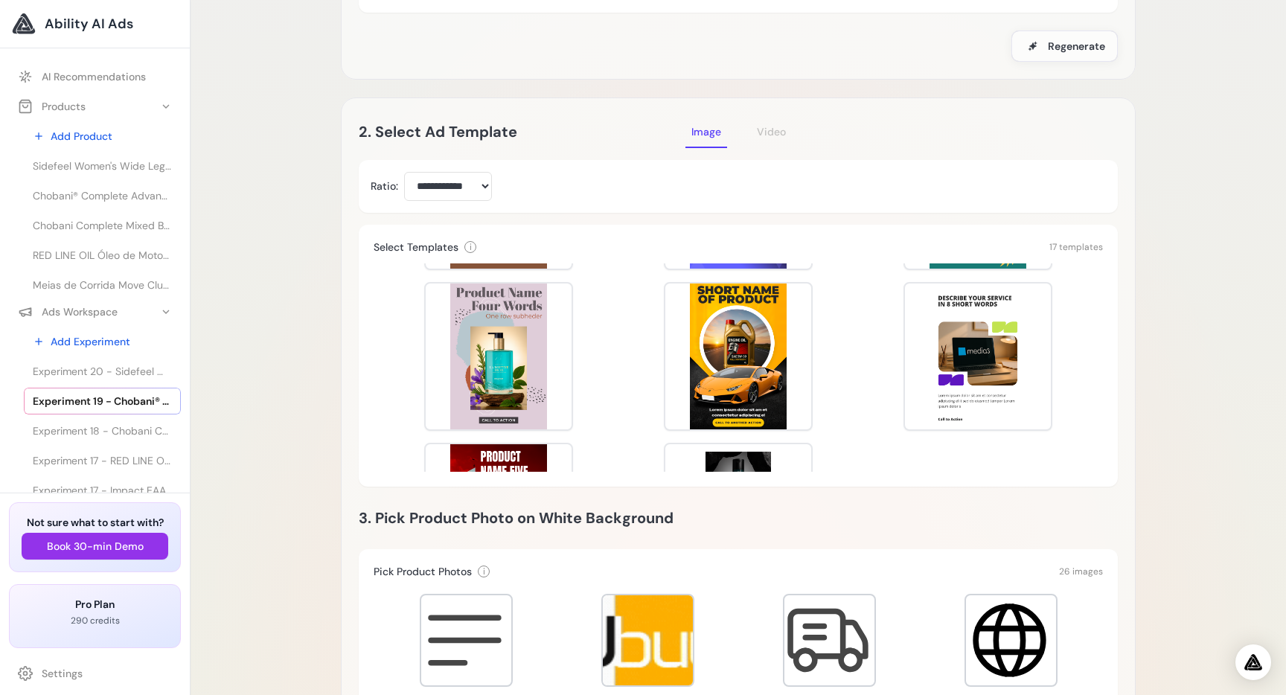
scroll to position [767, 0]
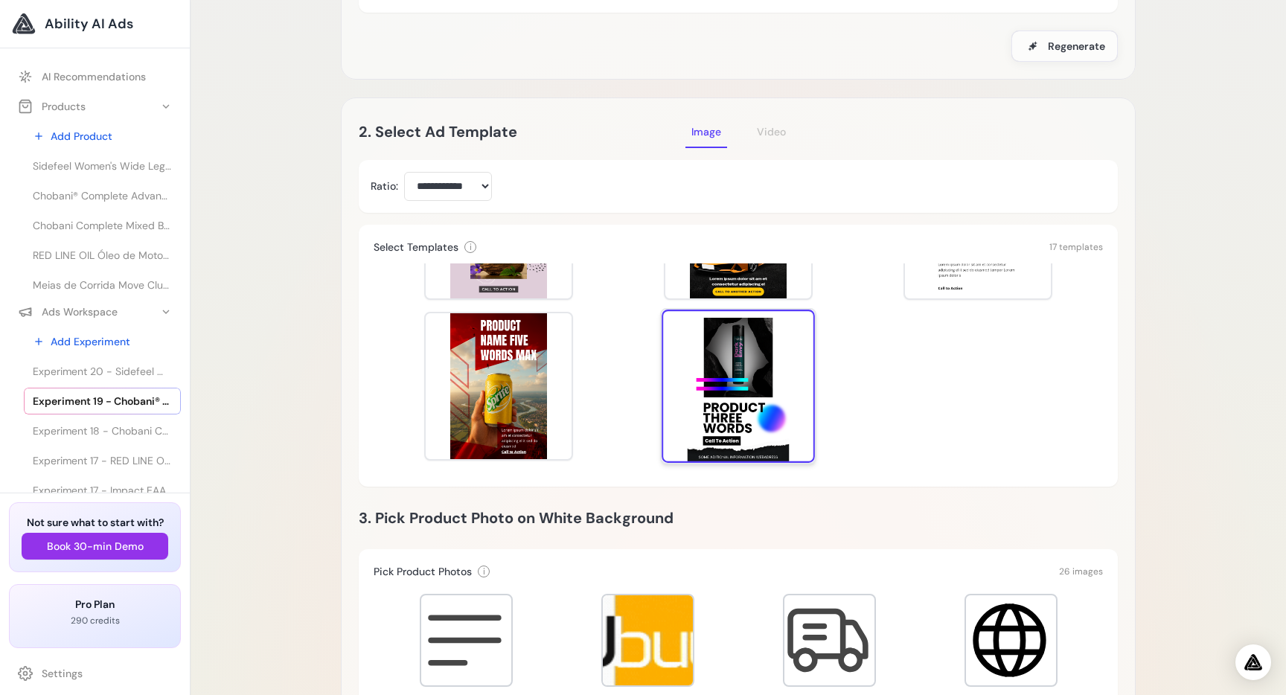
click at [748, 354] on div at bounding box center [738, 386] width 153 height 153
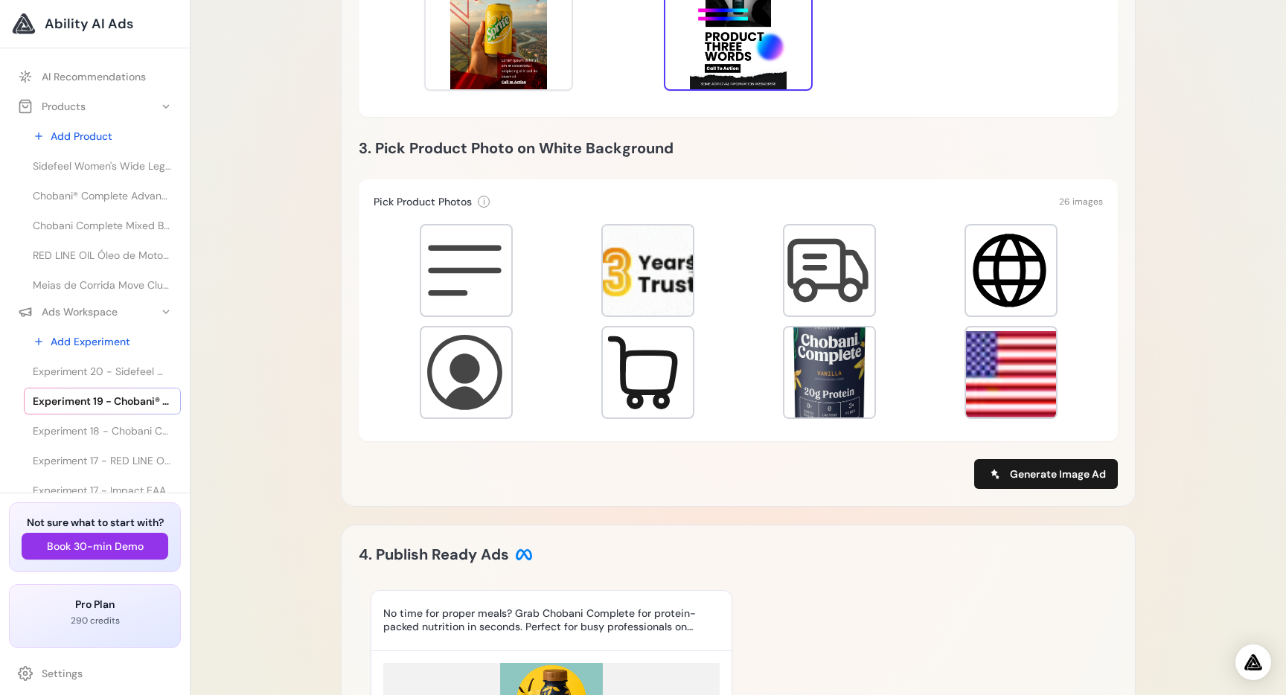
scroll to position [637, 0]
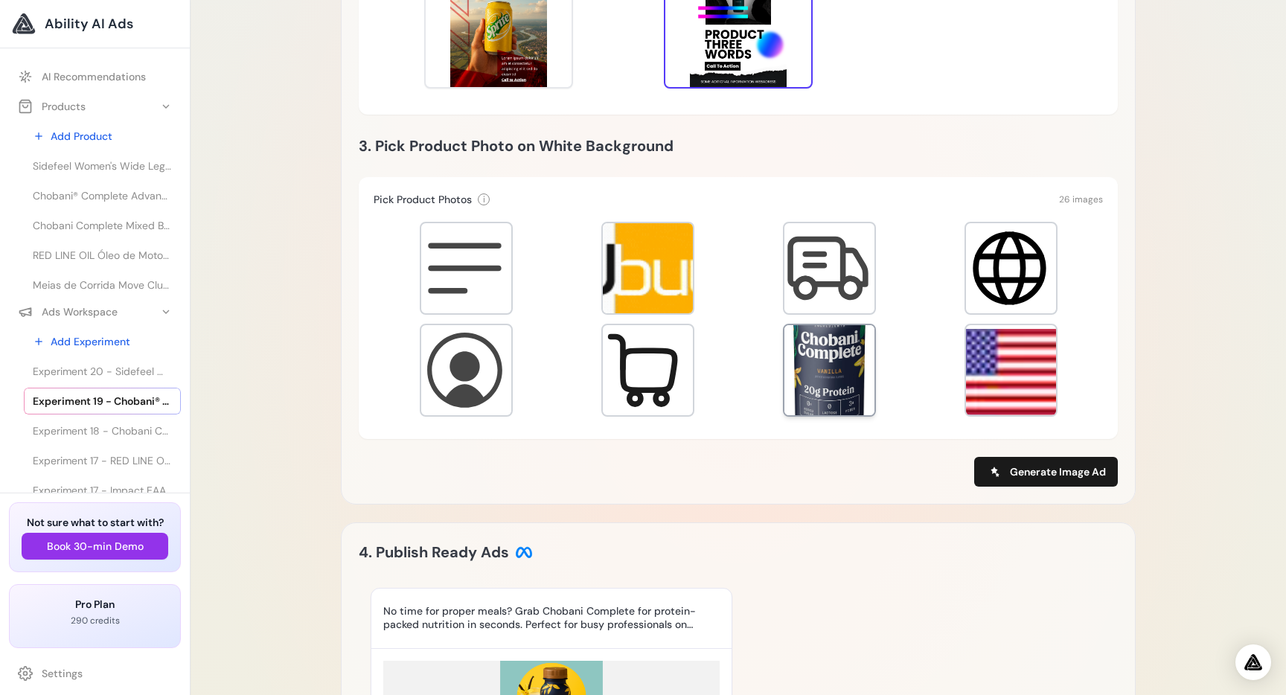
click at [836, 339] on div at bounding box center [829, 370] width 90 height 90
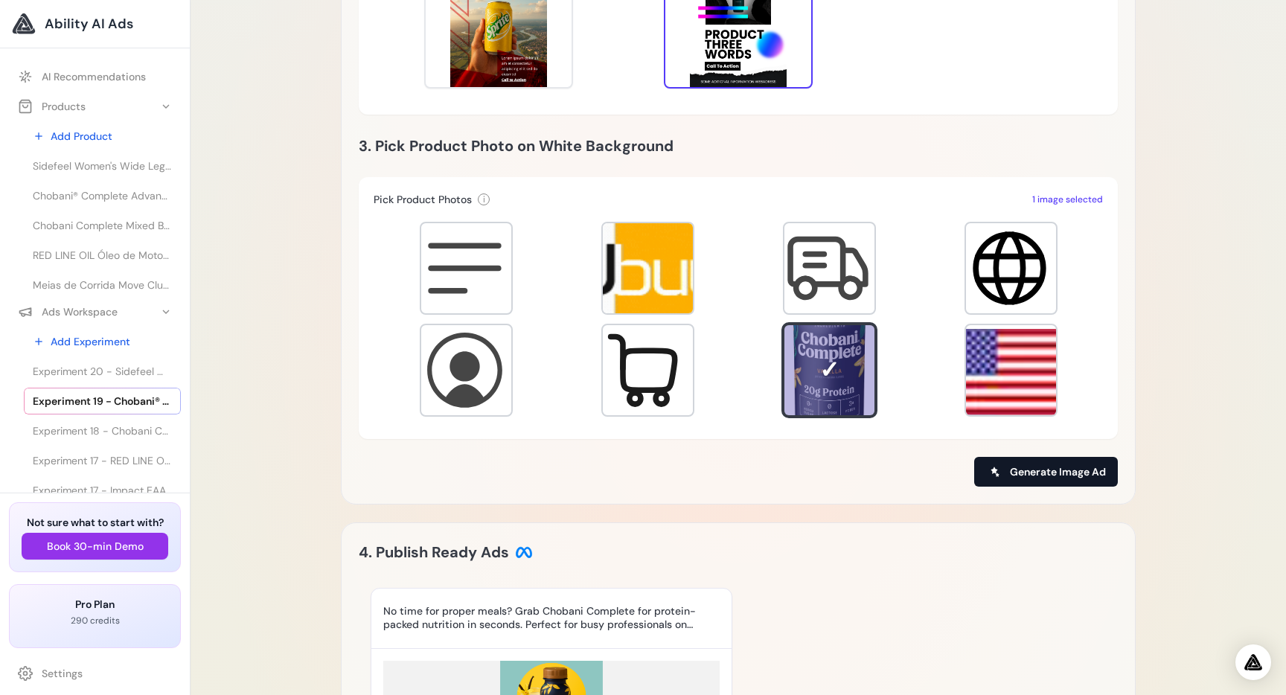
click at [1008, 457] on button "Generate Image Ad" at bounding box center [1046, 472] width 144 height 30
type input "**********"
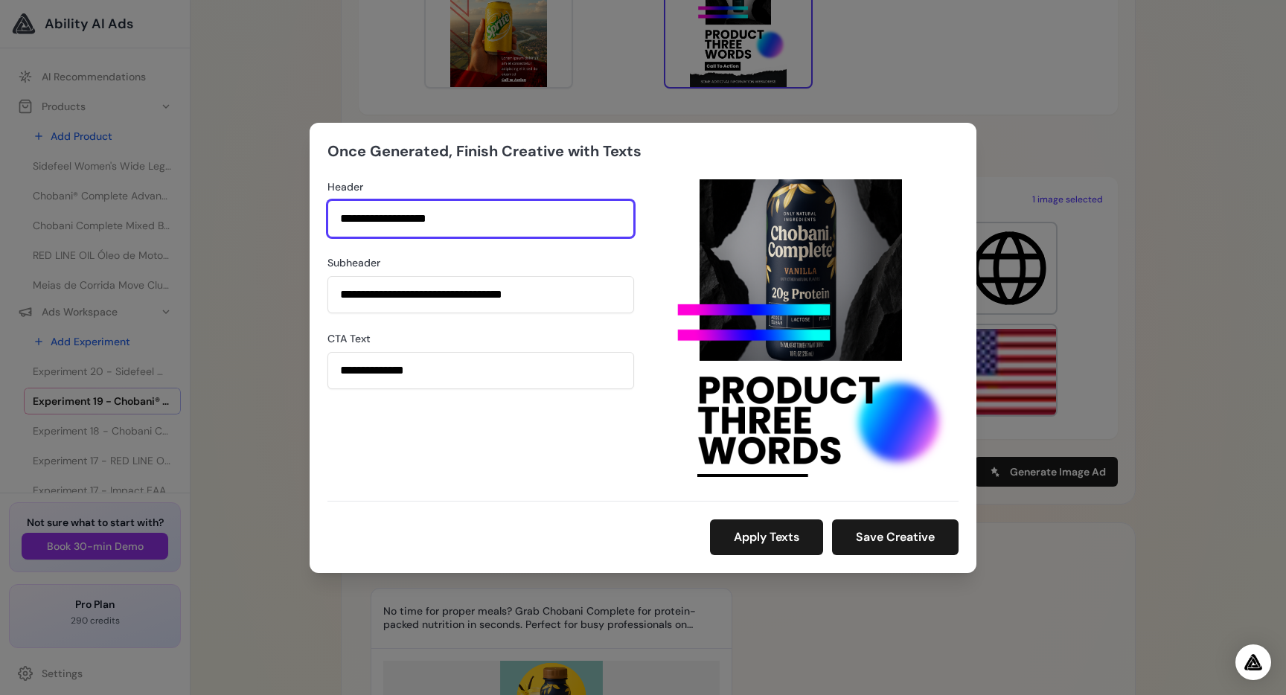
click at [515, 223] on input "**********" at bounding box center [480, 218] width 307 height 37
type input "**********"
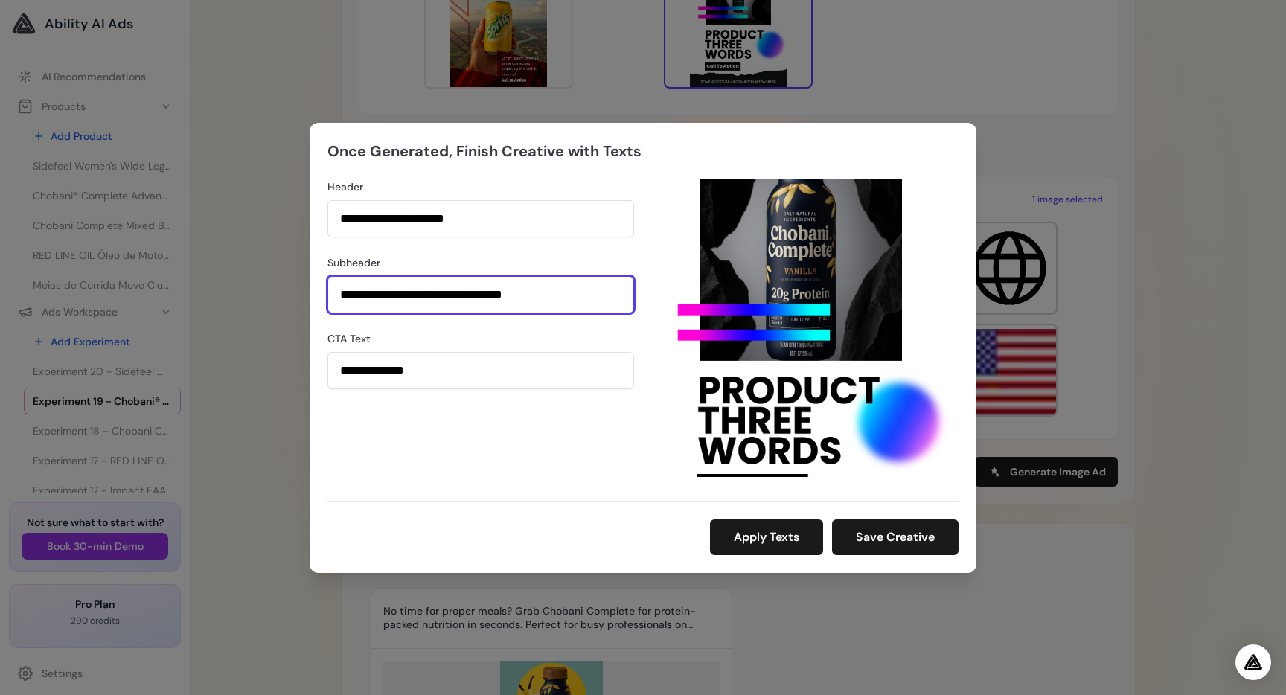
click at [613, 302] on input "**********" at bounding box center [480, 294] width 307 height 37
type input "**********"
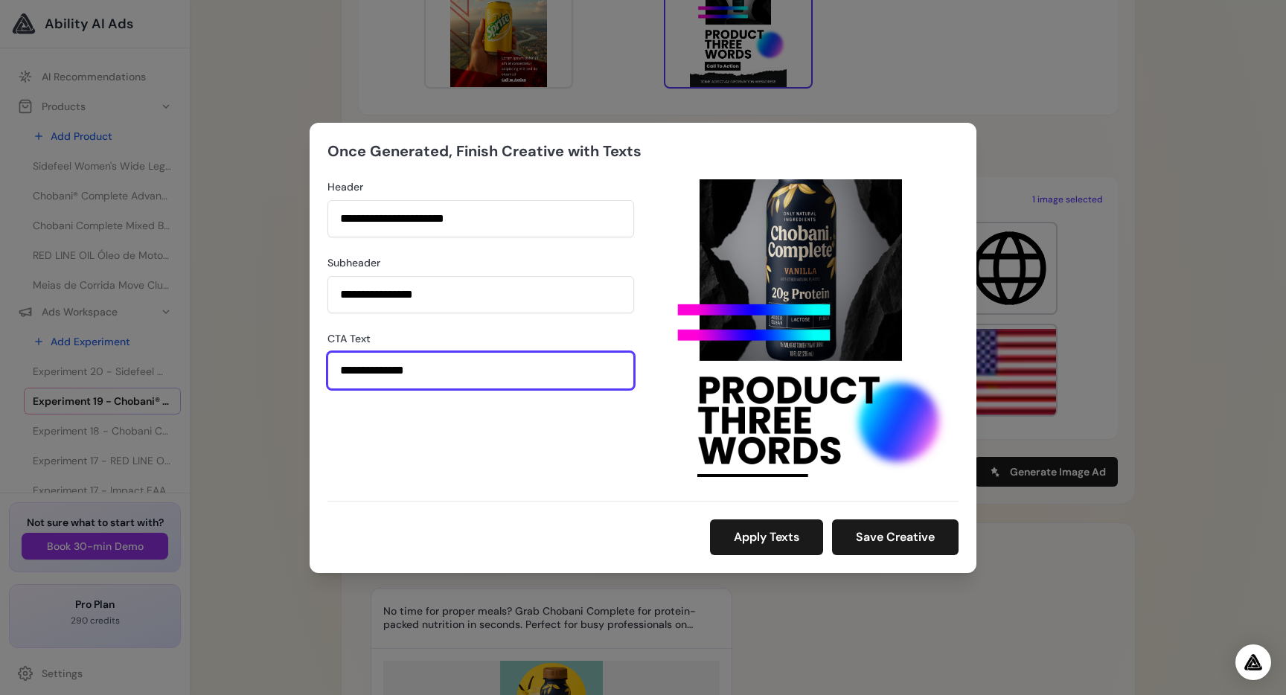
click at [516, 374] on input "**********" at bounding box center [480, 370] width 307 height 37
click at [407, 372] on input "**********" at bounding box center [480, 370] width 307 height 37
click at [407, 371] on input "**********" at bounding box center [480, 370] width 307 height 37
type input "**********"
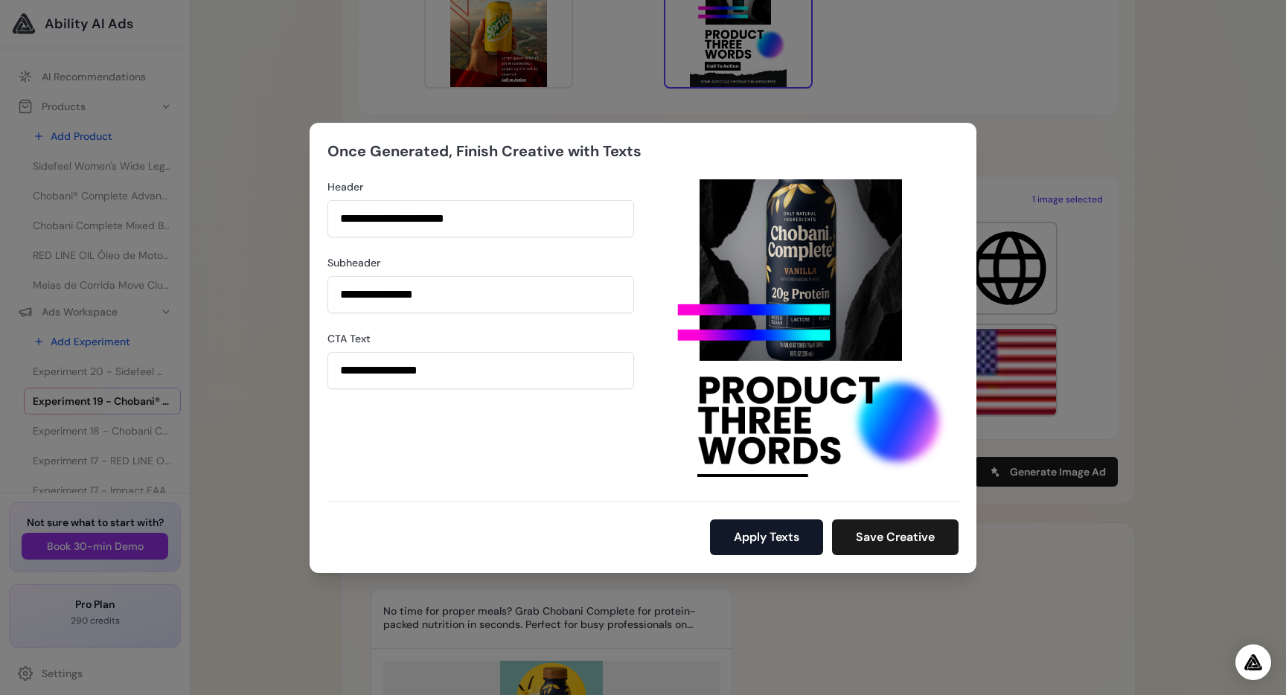
click at [766, 527] on button "Apply Texts" at bounding box center [766, 537] width 113 height 36
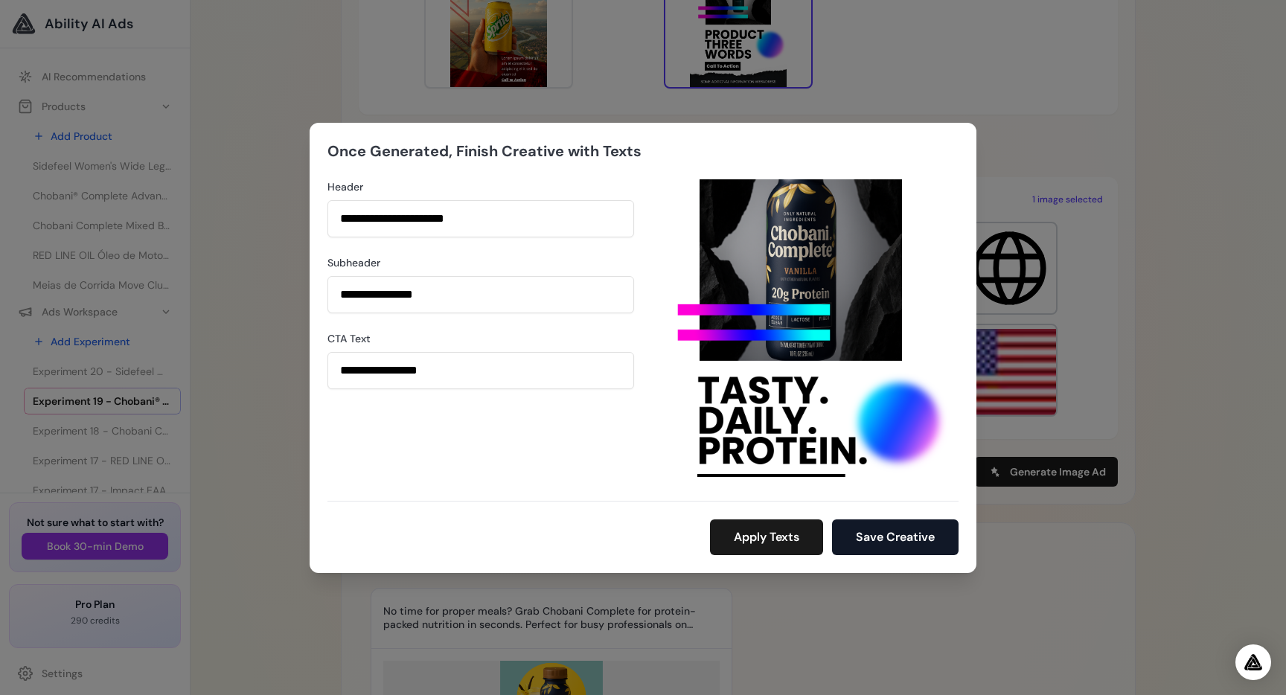
click at [889, 535] on button "Save Creative" at bounding box center [895, 537] width 127 height 36
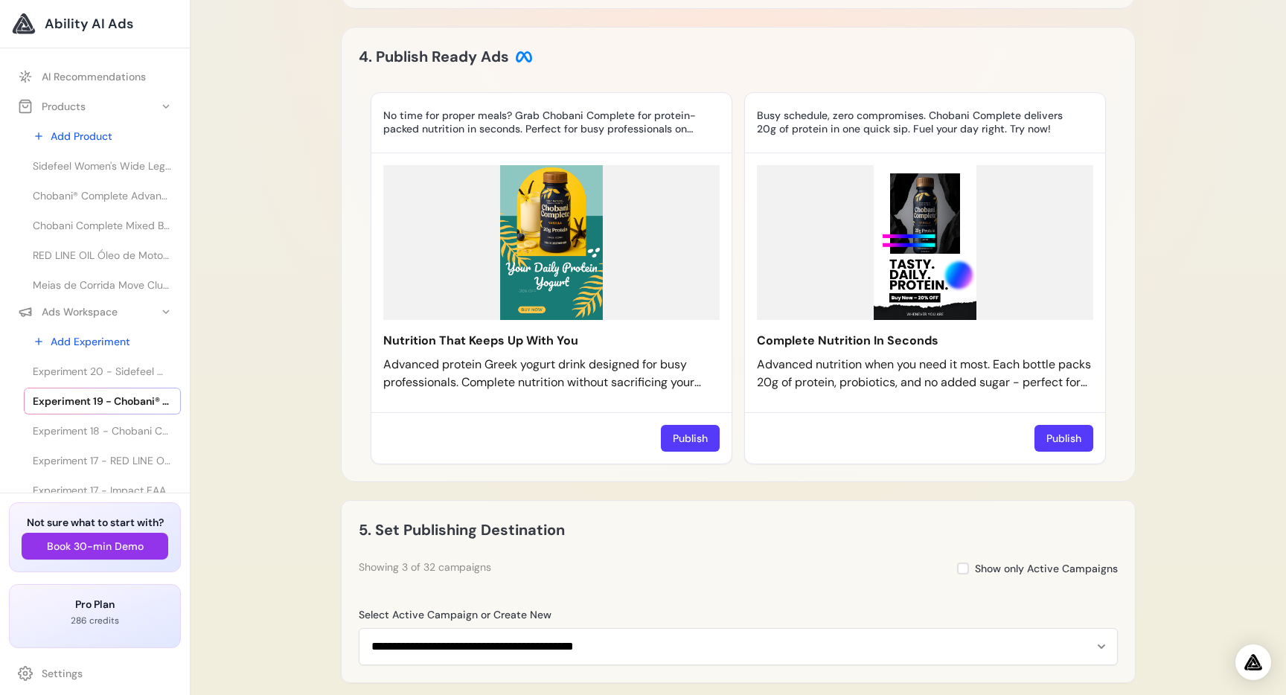
scroll to position [1136, 0]
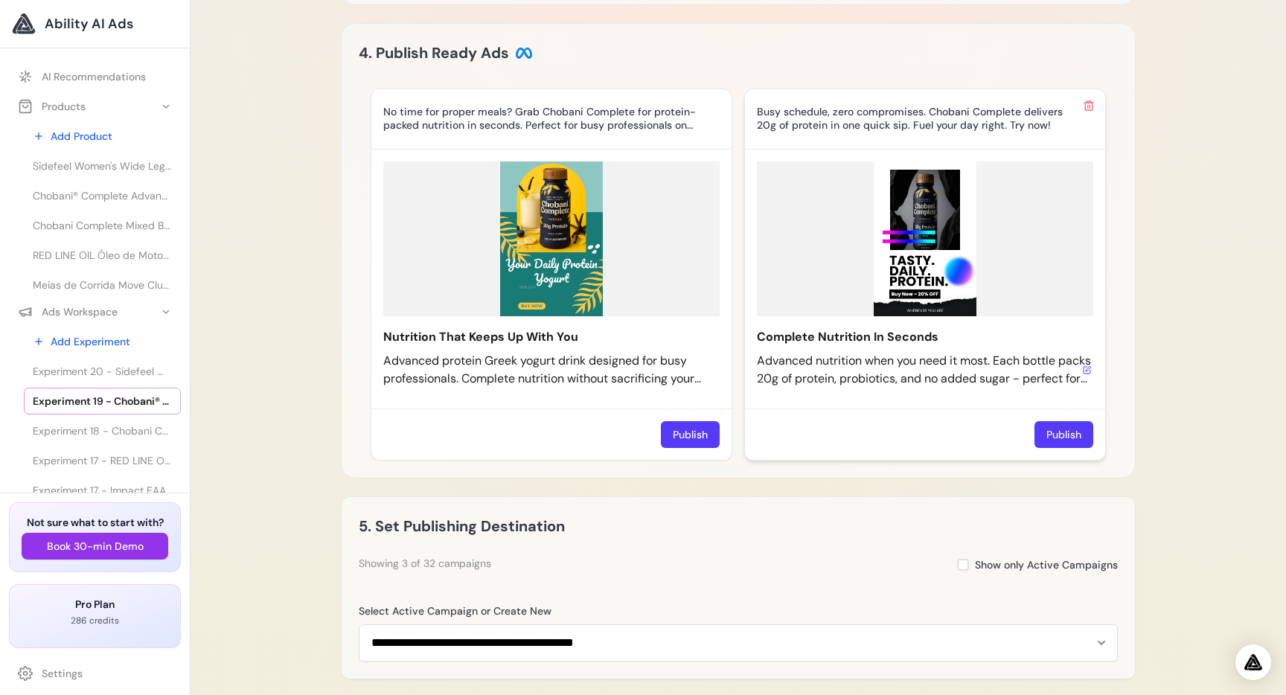
click at [1086, 366] on icon at bounding box center [1088, 368] width 5 height 5
